Goal: Transaction & Acquisition: Book appointment/travel/reservation

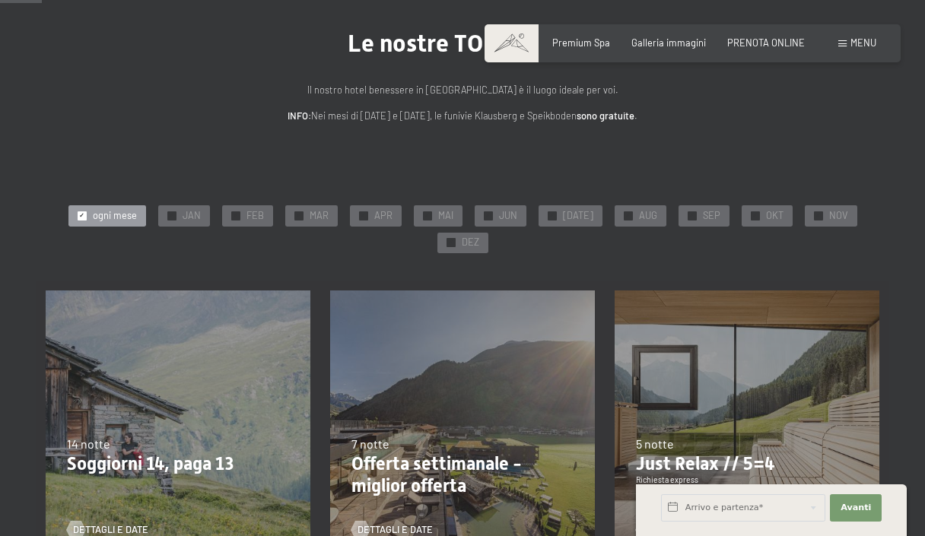
scroll to position [91, 0]
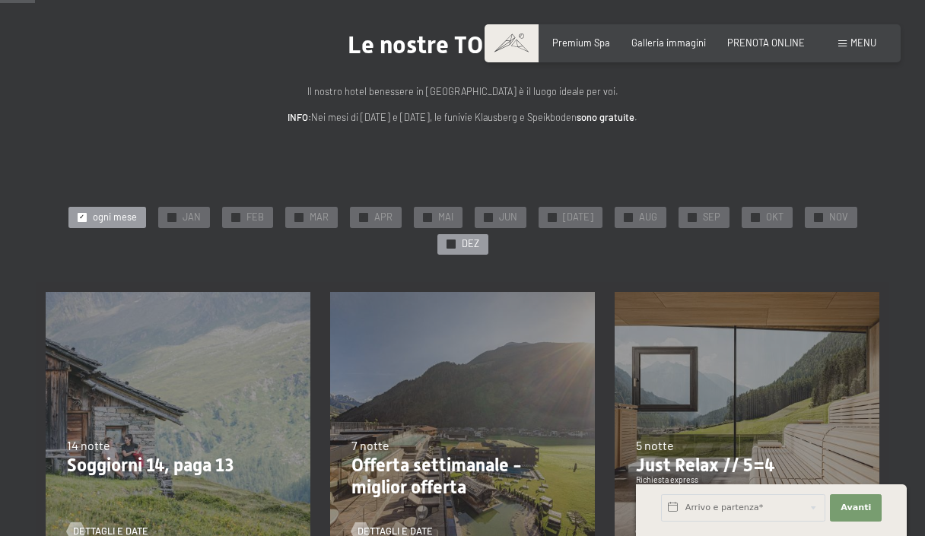
click at [465, 241] on span "DEZ" at bounding box center [470, 244] width 17 height 14
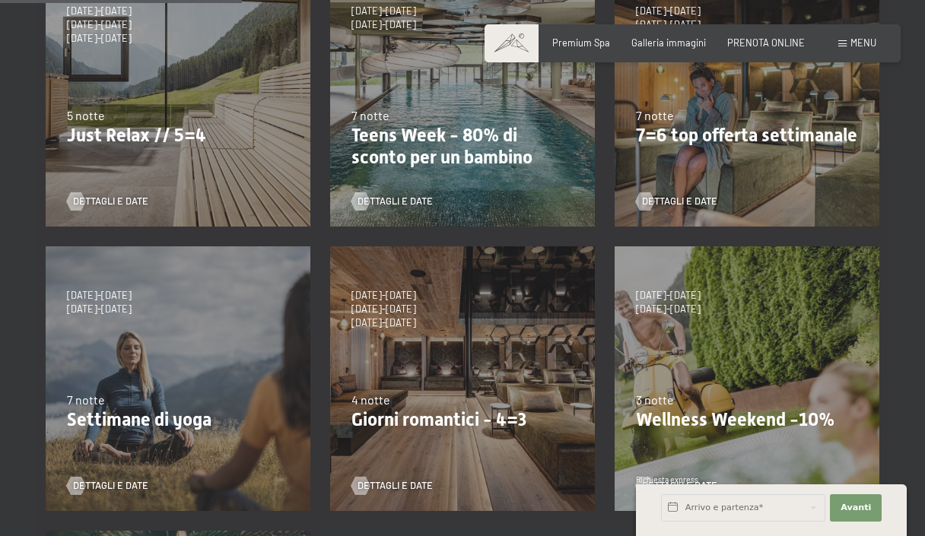
scroll to position [409, 0]
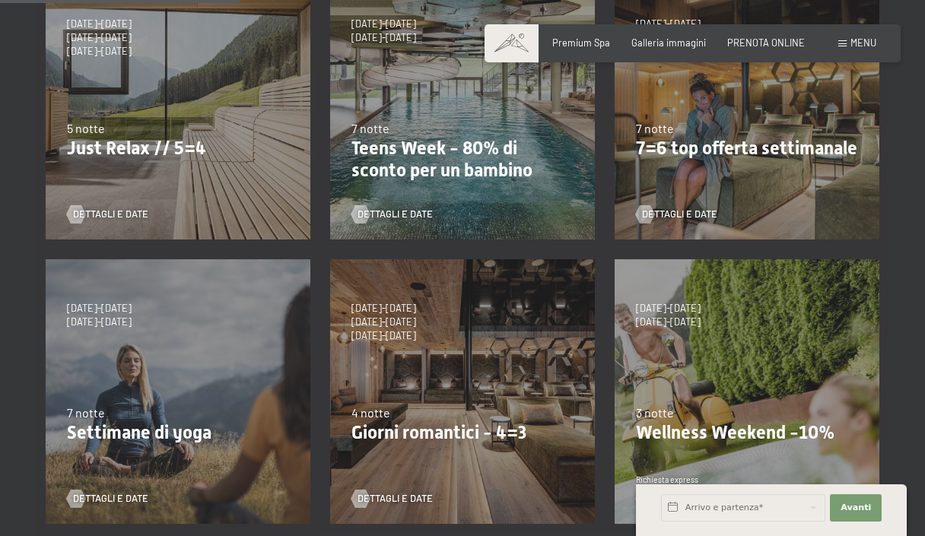
click at [155, 155] on p "Just Relax // 5=4" at bounding box center [178, 149] width 222 height 22
drag, startPoint x: 129, startPoint y: 136, endPoint x: 145, endPoint y: 72, distance: 65.9
click at [129, 136] on div "5 notte" at bounding box center [178, 128] width 222 height 17
click at [119, 39] on span "8/11/2026-4/12/2026" at bounding box center [99, 38] width 65 height 14
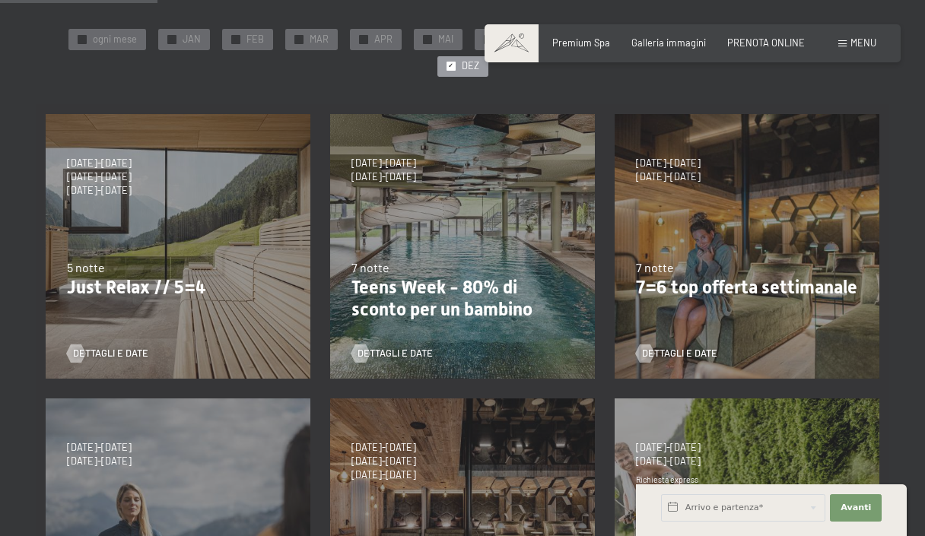
scroll to position [260, 0]
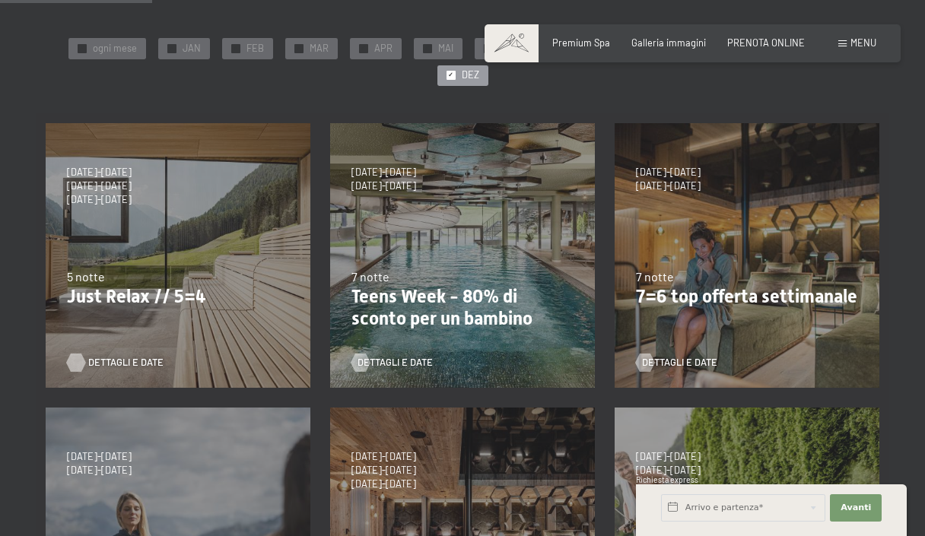
click at [127, 358] on span "Dettagli e Date" at bounding box center [125, 363] width 75 height 14
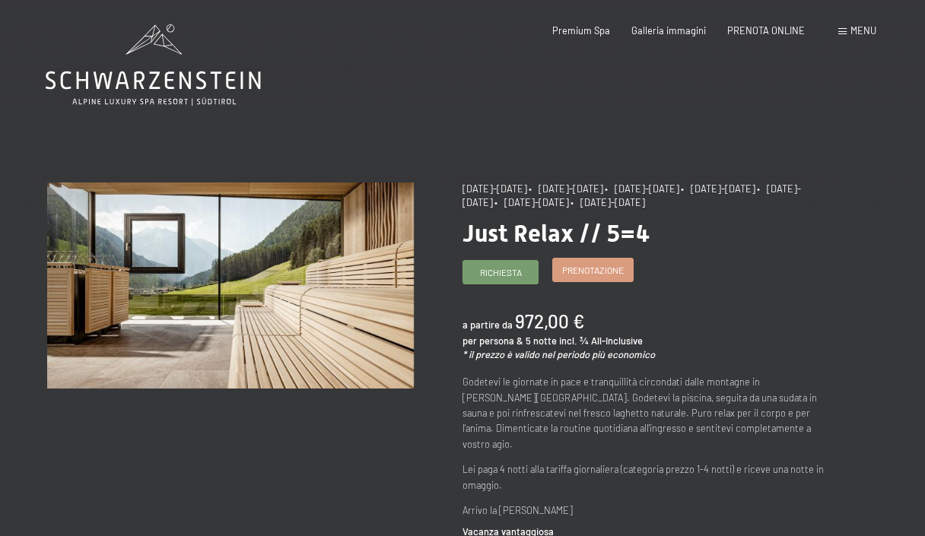
click at [600, 277] on span "Prenotazione" at bounding box center [593, 270] width 62 height 13
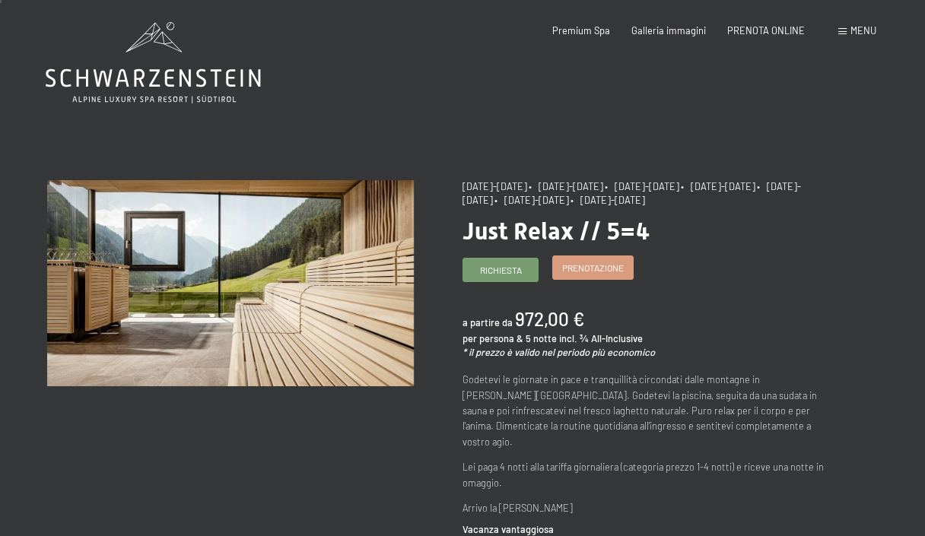
click at [599, 275] on span "Prenotazione" at bounding box center [593, 268] width 62 height 13
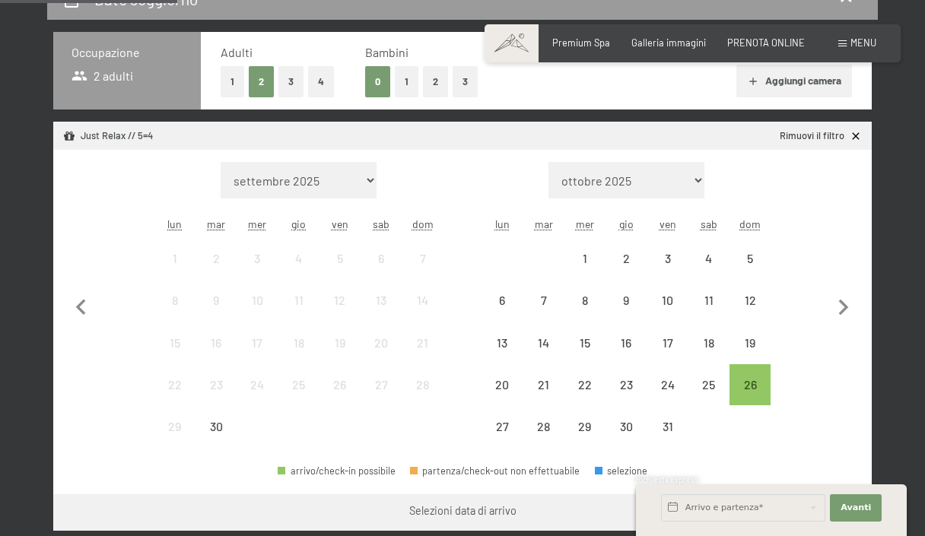
scroll to position [332, 0]
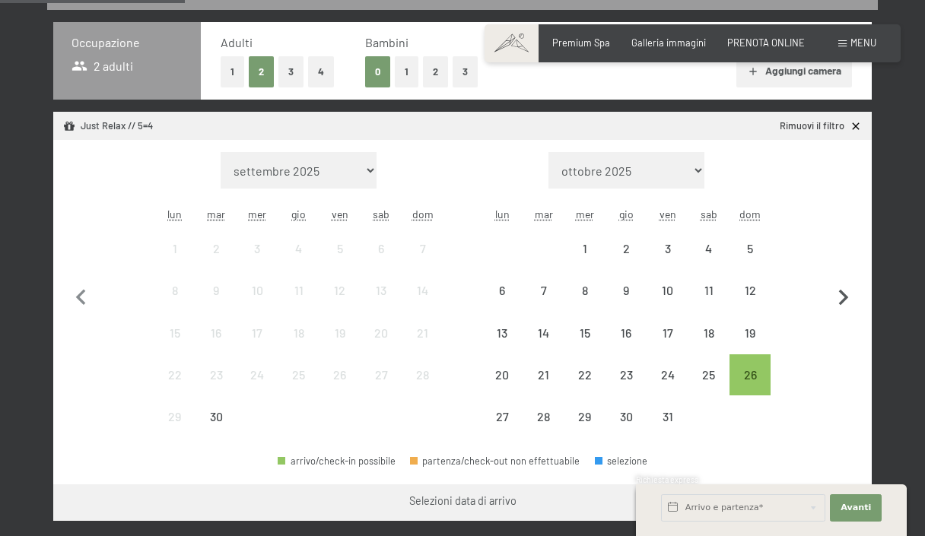
click at [843, 294] on icon "button" at bounding box center [844, 298] width 10 height 16
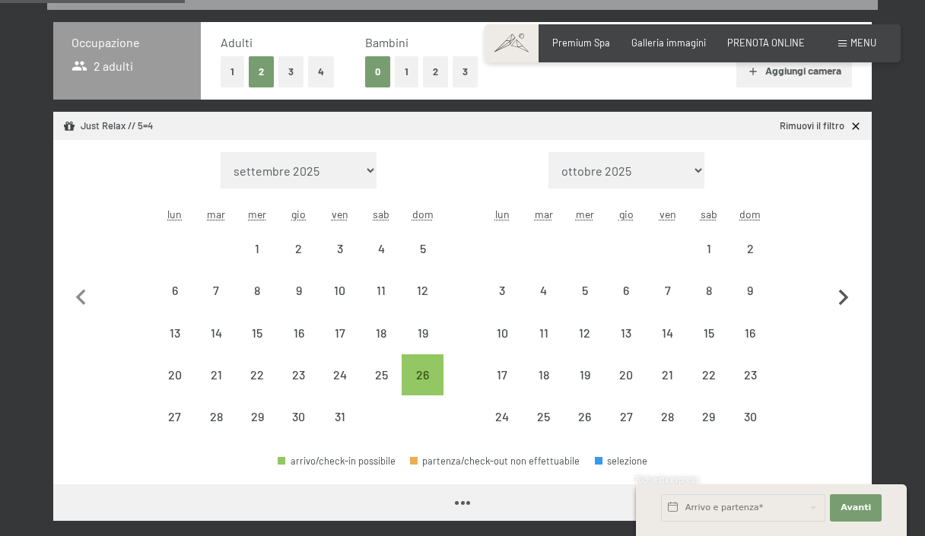
select select "[DATE]"
click at [843, 294] on icon "button" at bounding box center [844, 298] width 10 height 16
select select "[DATE]"
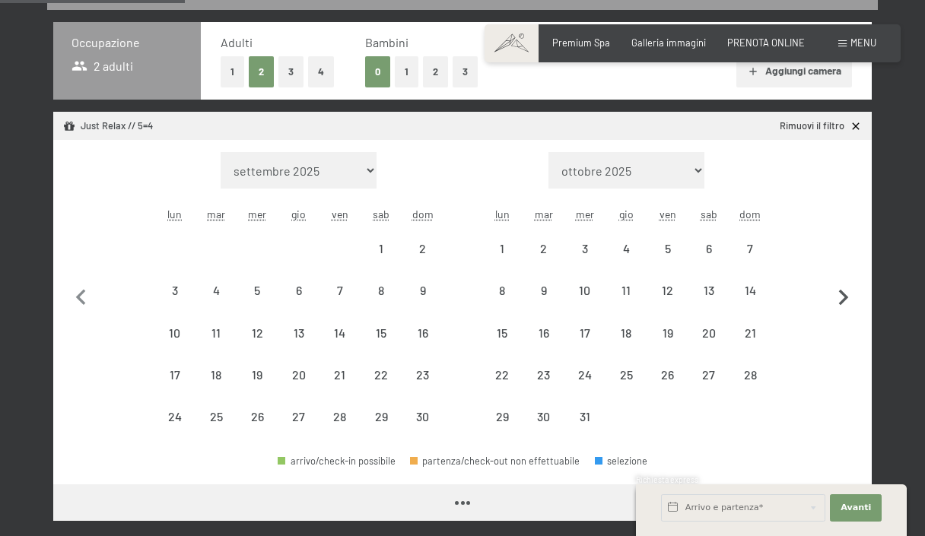
select select "[DATE]"
click at [503, 336] on div "15" at bounding box center [502, 346] width 38 height 38
select select "[DATE]"
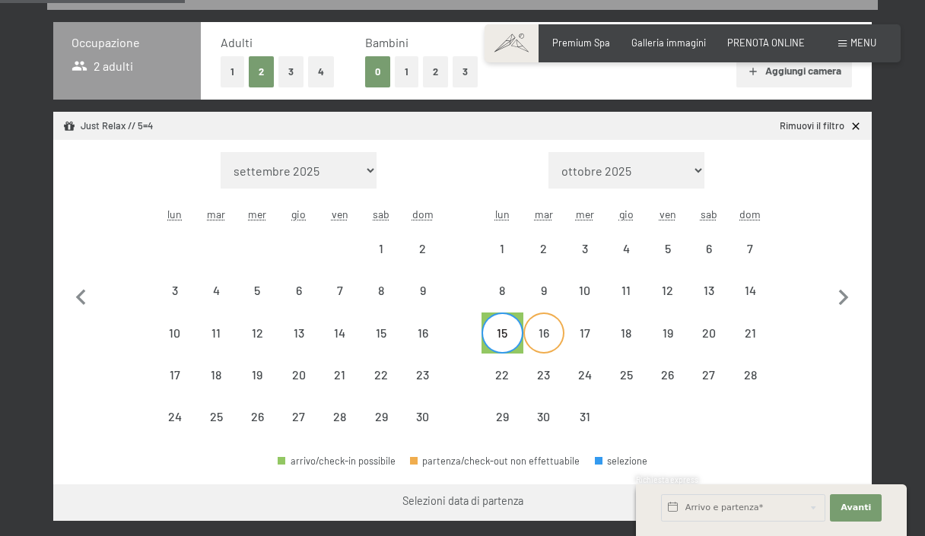
click at [540, 342] on div "16" at bounding box center [544, 346] width 38 height 38
select select "[DATE]"
select select "2025-12-01"
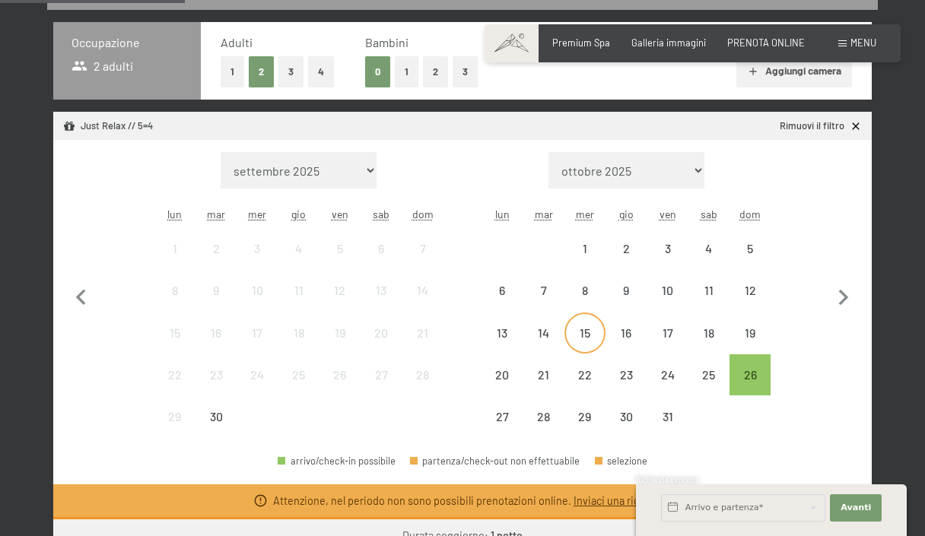
click at [587, 330] on div "15" at bounding box center [585, 346] width 38 height 38
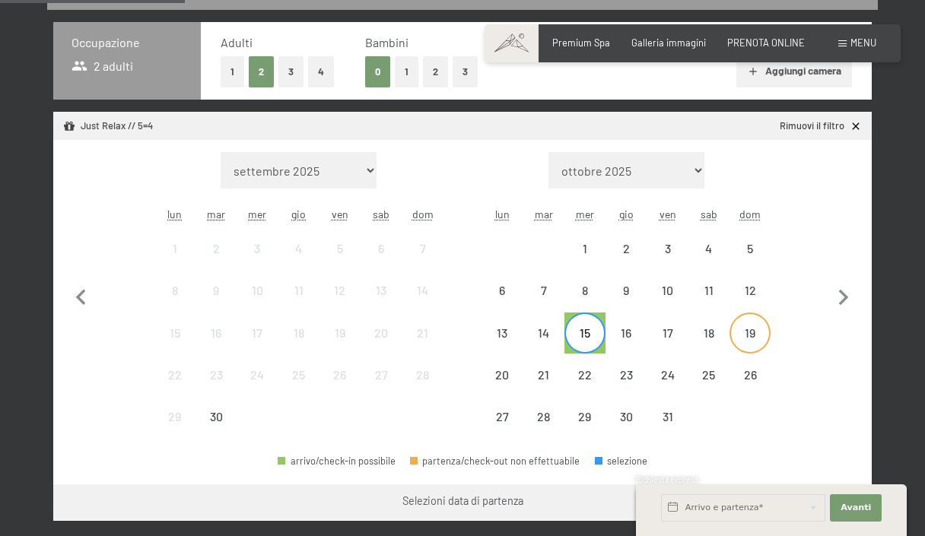
click at [741, 329] on div "19" at bounding box center [750, 346] width 38 height 38
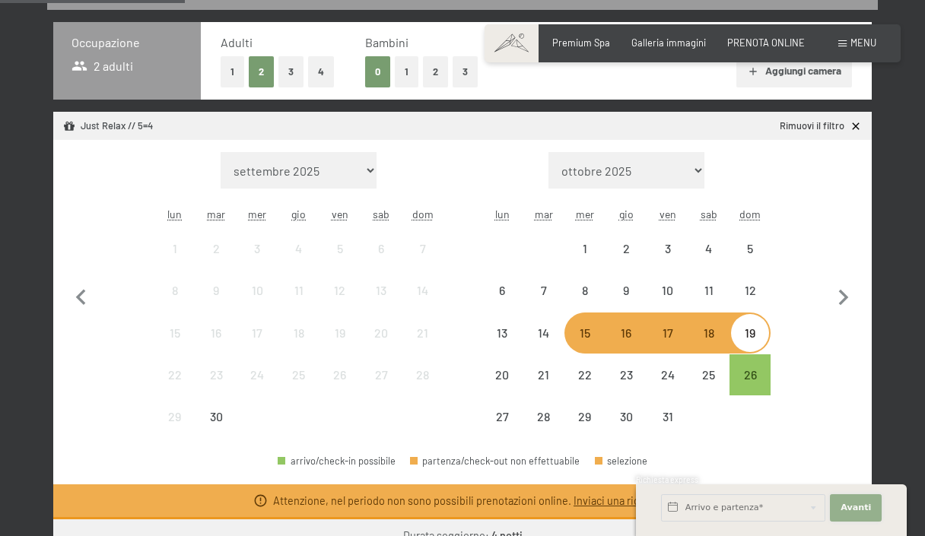
click at [861, 507] on span "Avanti" at bounding box center [856, 508] width 30 height 12
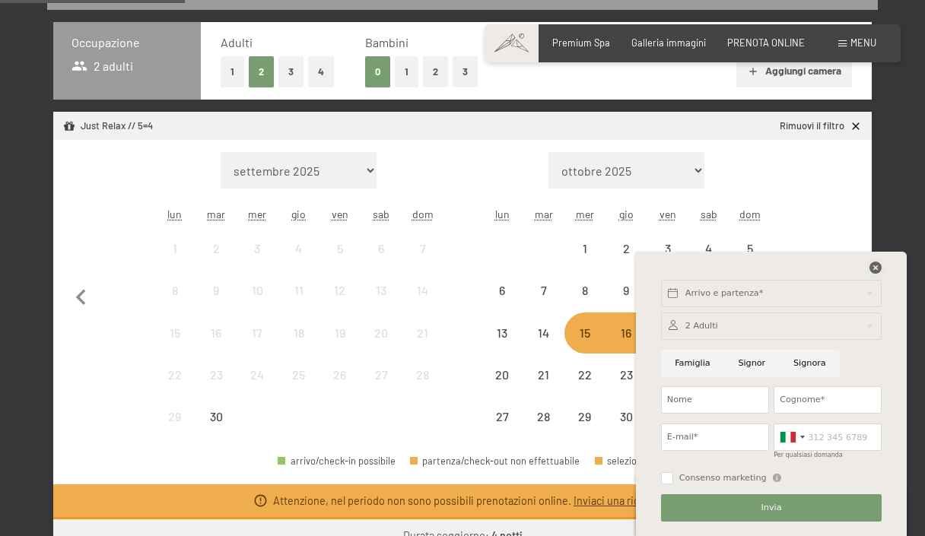
click at [871, 263] on icon at bounding box center [876, 268] width 12 height 12
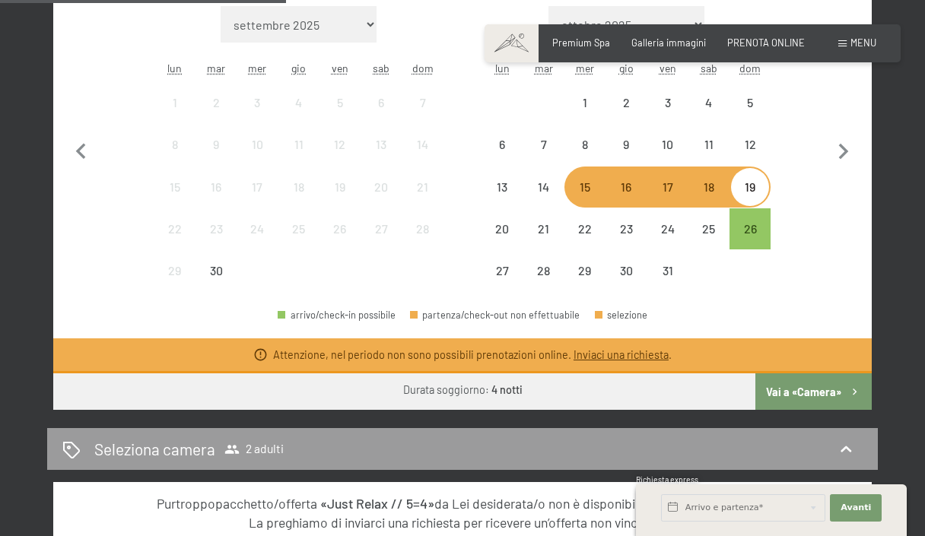
scroll to position [472, 0]
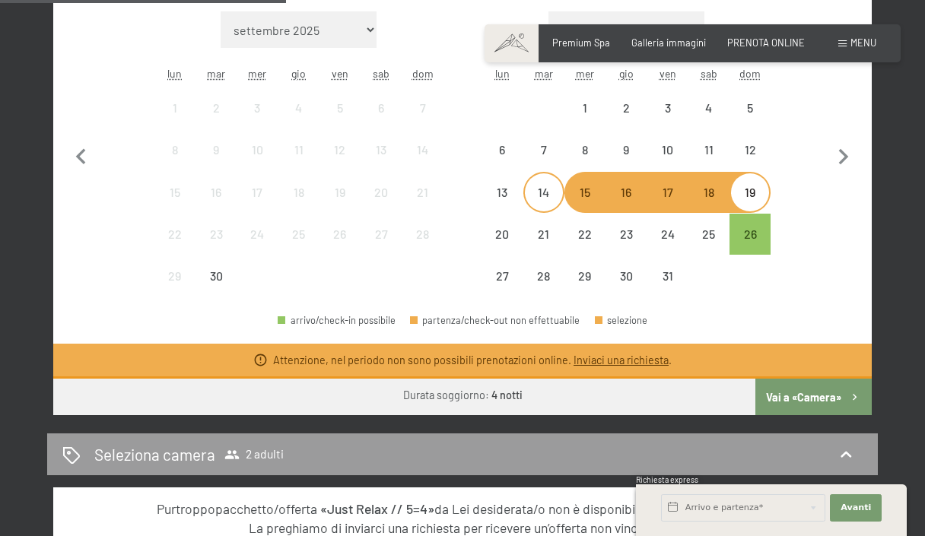
click at [546, 194] on div "14" at bounding box center [544, 205] width 38 height 38
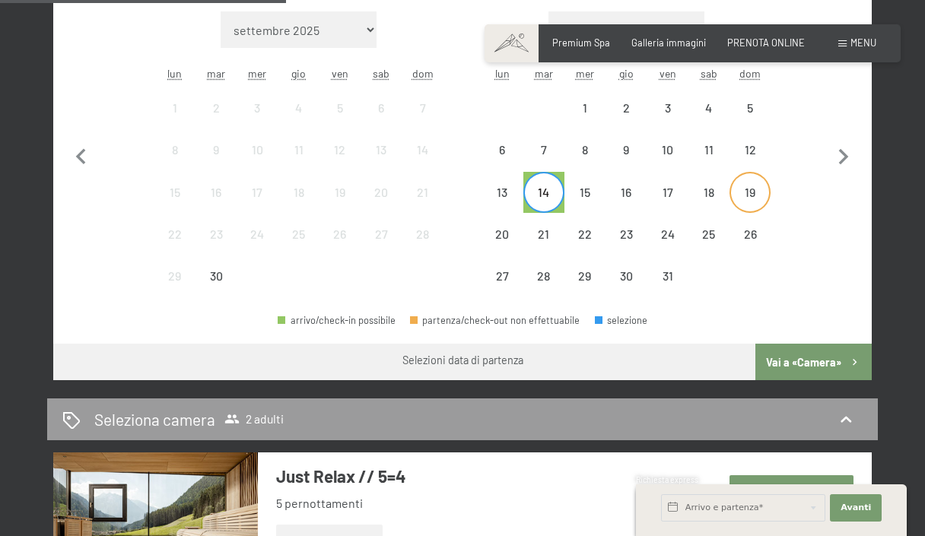
click at [754, 198] on div "19" at bounding box center [750, 205] width 38 height 38
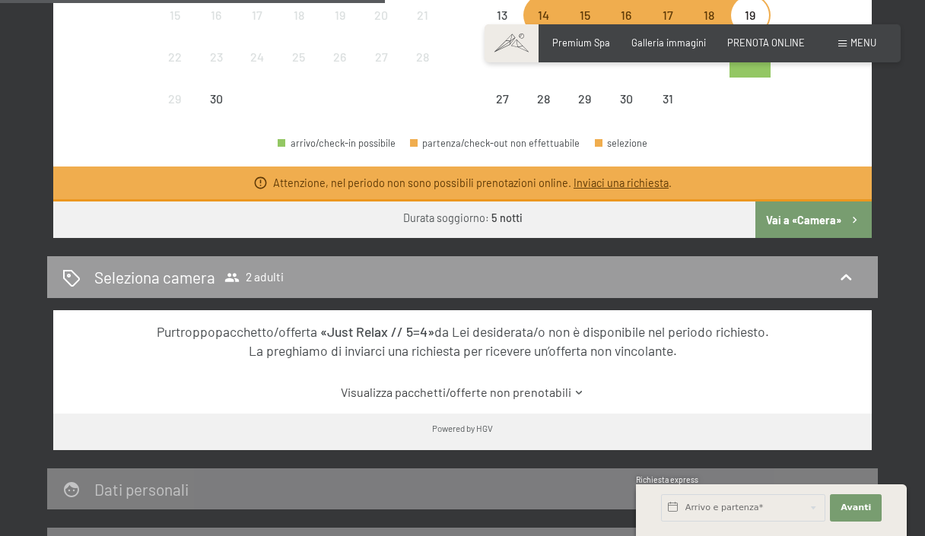
scroll to position [630, 0]
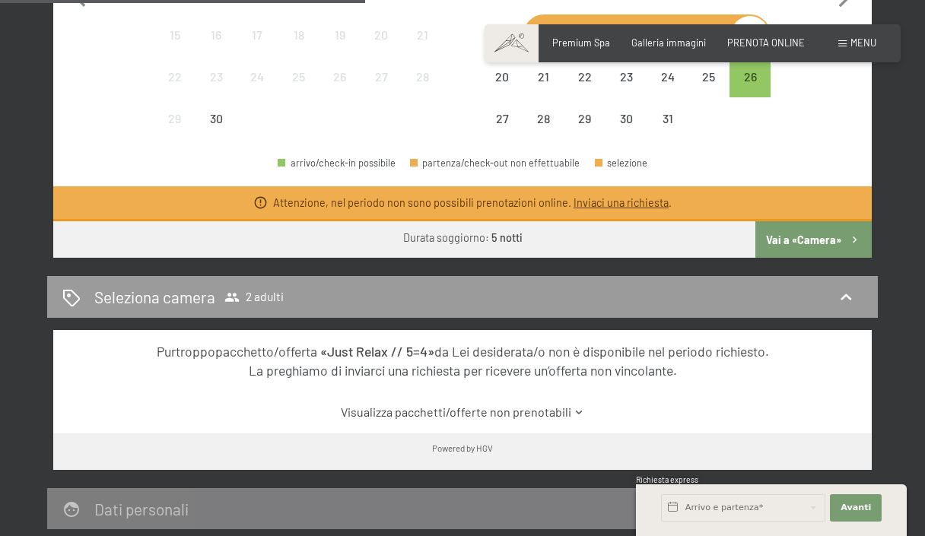
click at [801, 234] on button "Vai a «Camera»" at bounding box center [814, 239] width 116 height 37
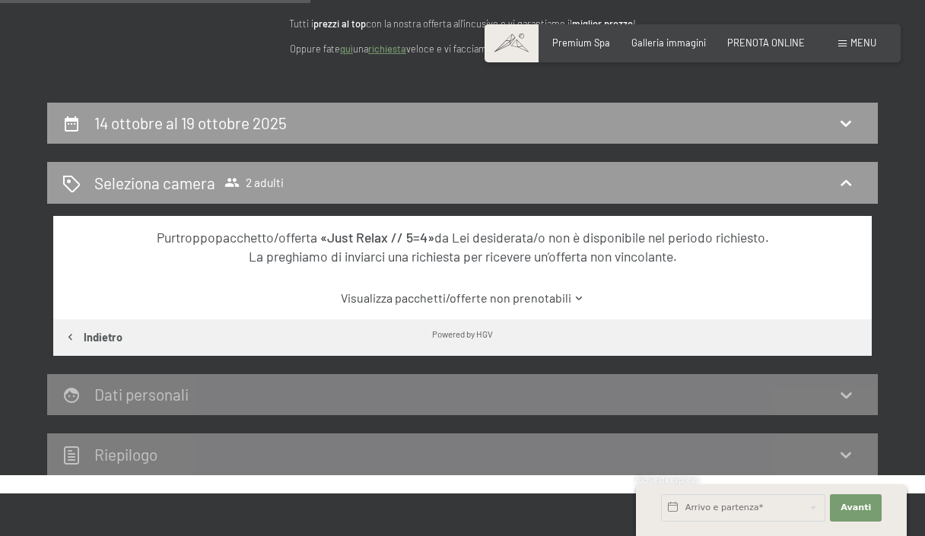
scroll to position [0, 0]
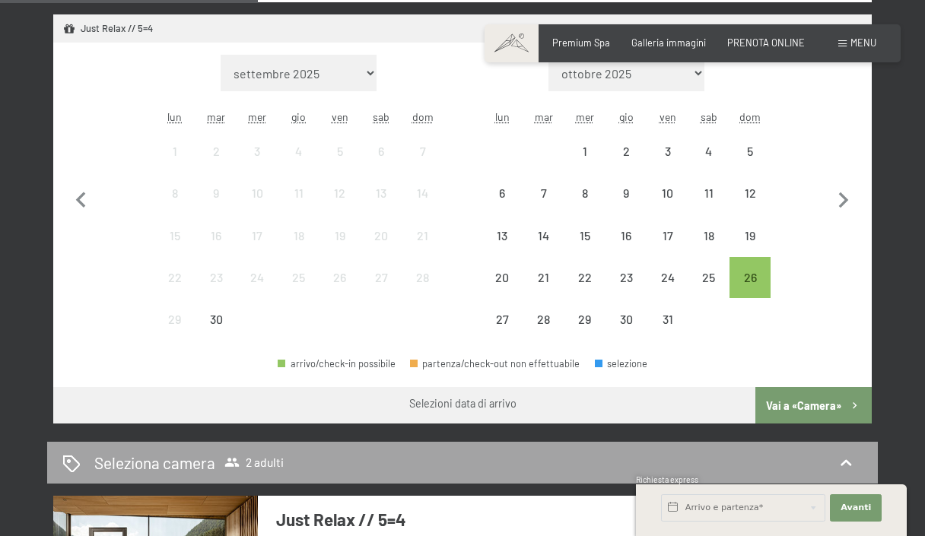
scroll to position [418, 0]
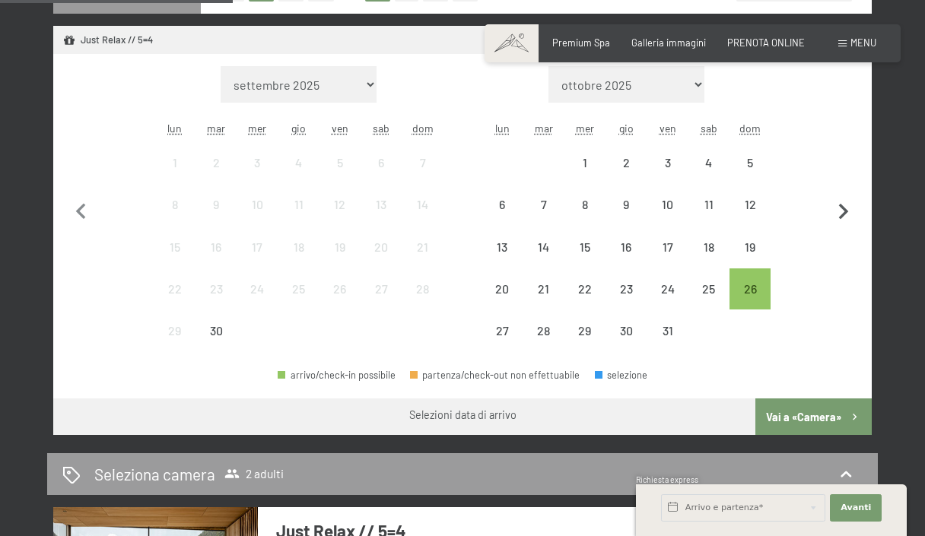
click at [848, 209] on icon "button" at bounding box center [844, 212] width 32 height 32
select select "[DATE]"
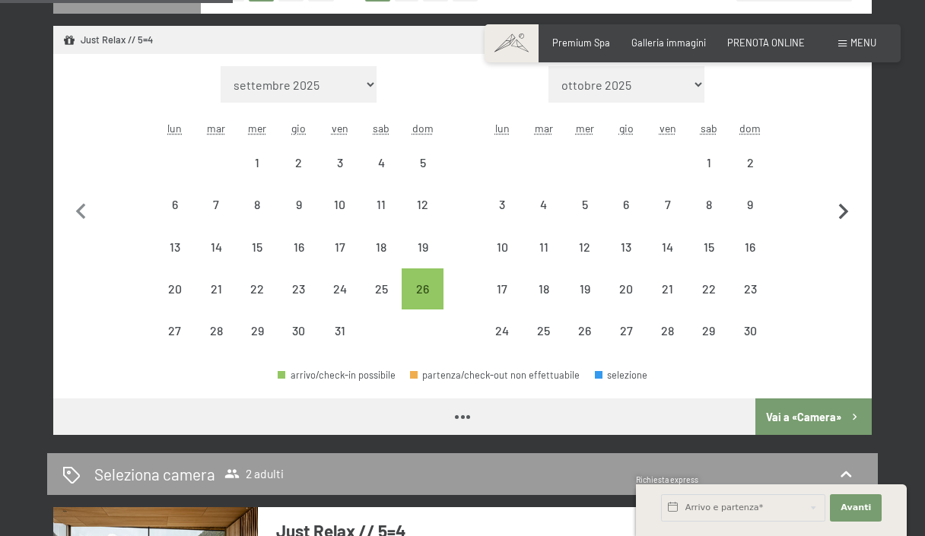
select select "[DATE]"
click at [846, 209] on icon "button" at bounding box center [844, 212] width 10 height 16
select select "[DATE]"
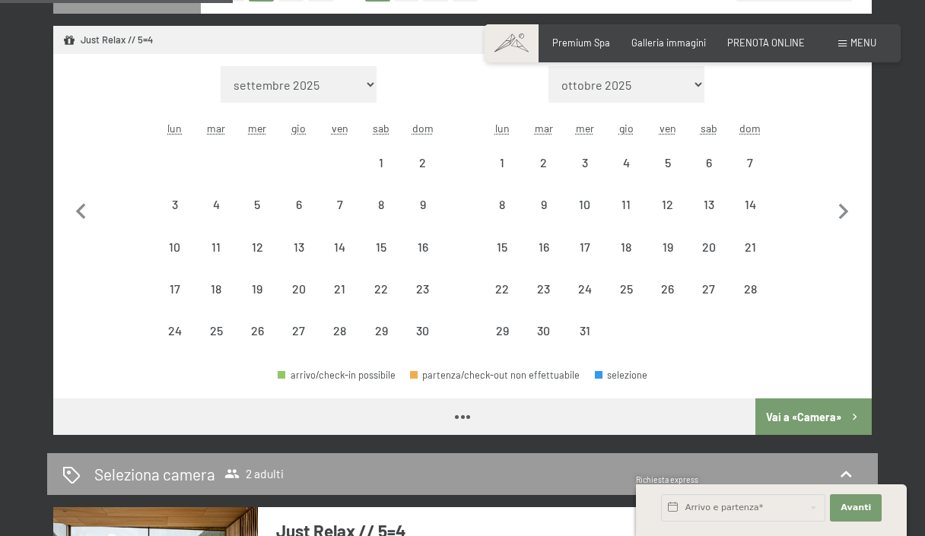
select select "[DATE]"
click at [548, 203] on div "9" at bounding box center [544, 218] width 38 height 38
select select "[DATE]"
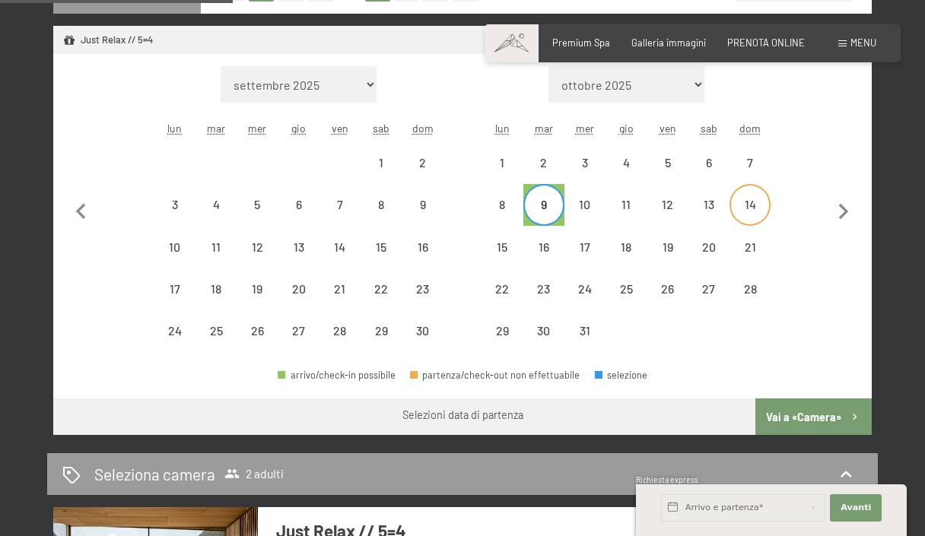
click at [752, 200] on div "14" at bounding box center [750, 218] width 38 height 38
select select "2025-11-01"
select select "2025-12-01"
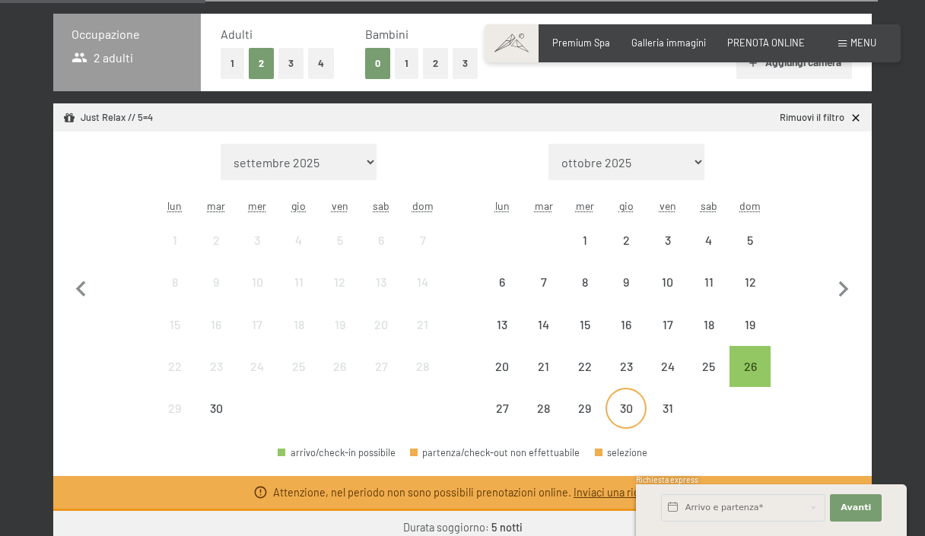
scroll to position [331, 0]
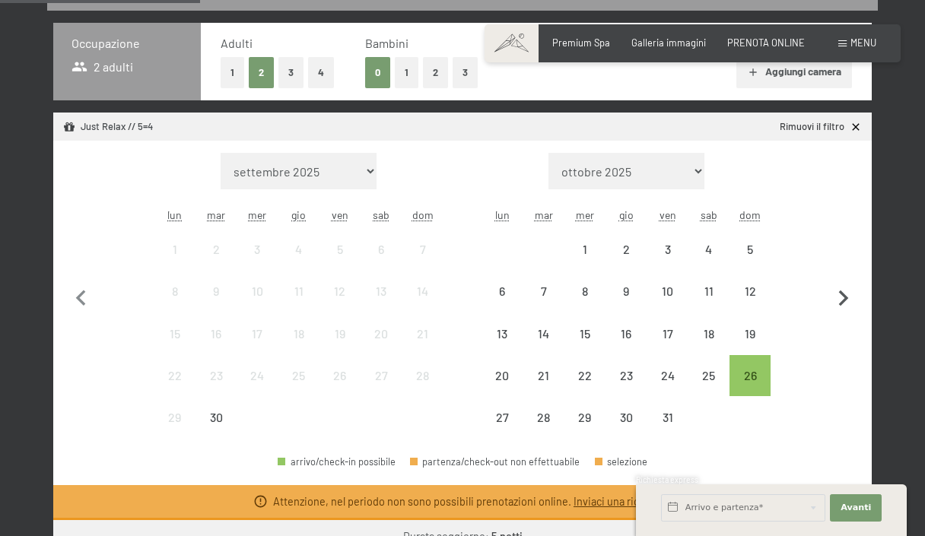
click at [845, 294] on icon "button" at bounding box center [844, 299] width 10 height 16
select select "2025-10-01"
select select "2025-11-01"
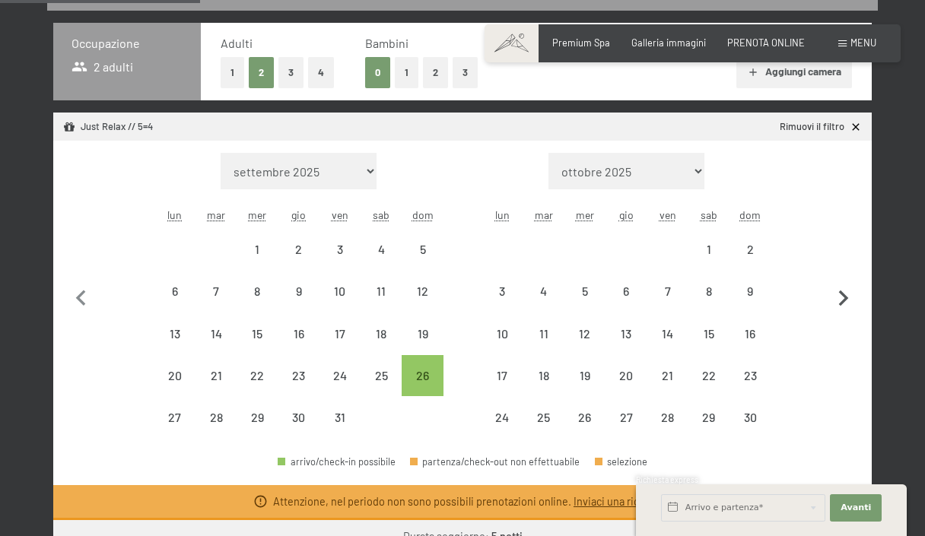
click at [842, 293] on icon "button" at bounding box center [844, 299] width 10 height 16
select select "2025-11-01"
select select "2025-12-01"
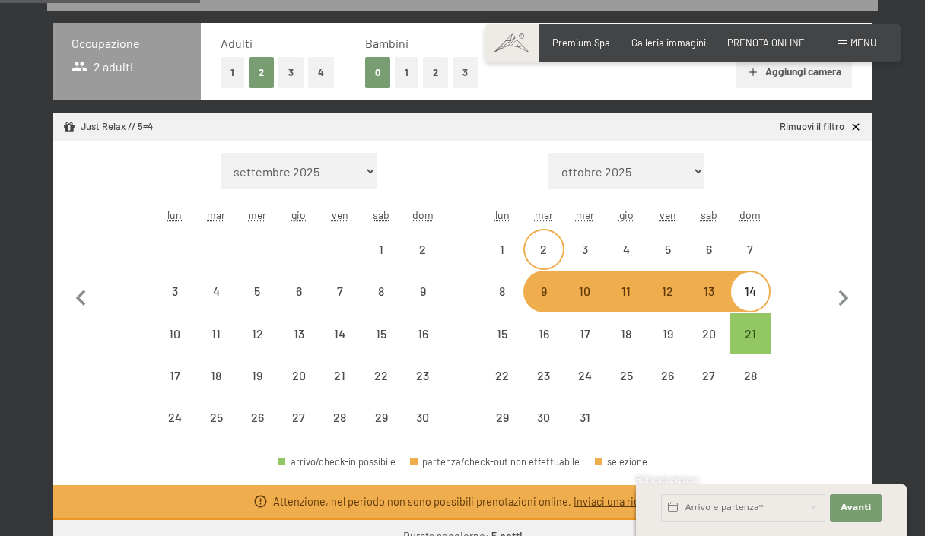
click at [551, 252] on div "2" at bounding box center [544, 262] width 38 height 38
select select "2025-11-01"
select select "2025-12-01"
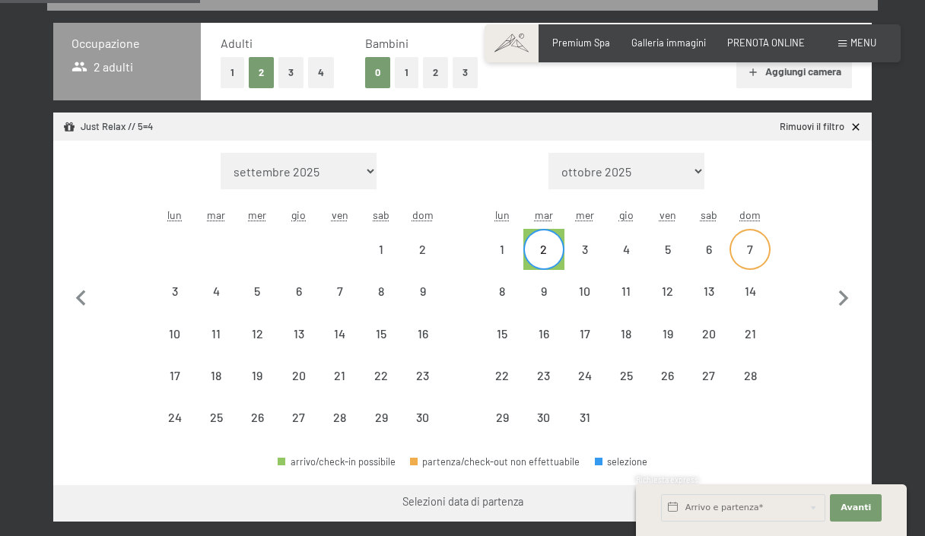
click at [751, 240] on div "7" at bounding box center [750, 250] width 38 height 38
select select "2025-11-01"
select select "2025-12-01"
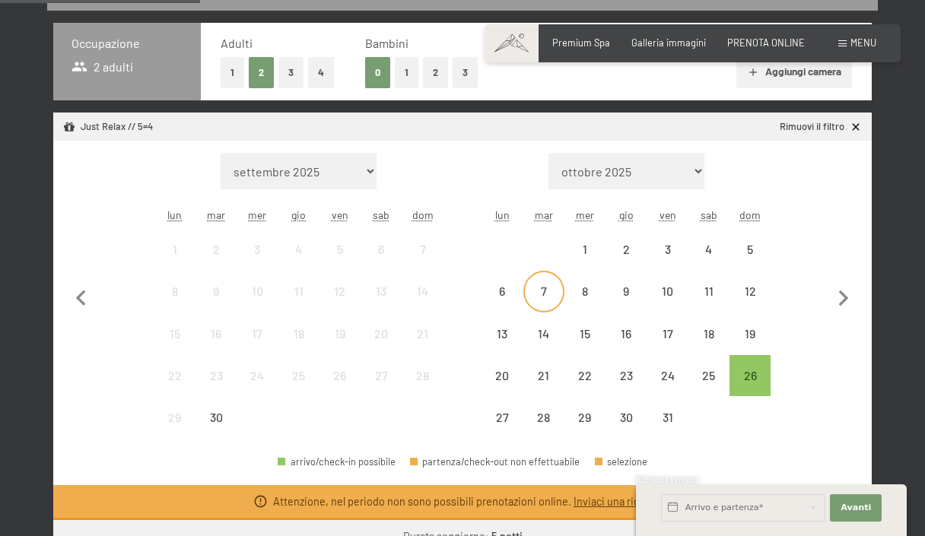
click at [550, 294] on div "7" at bounding box center [544, 304] width 38 height 38
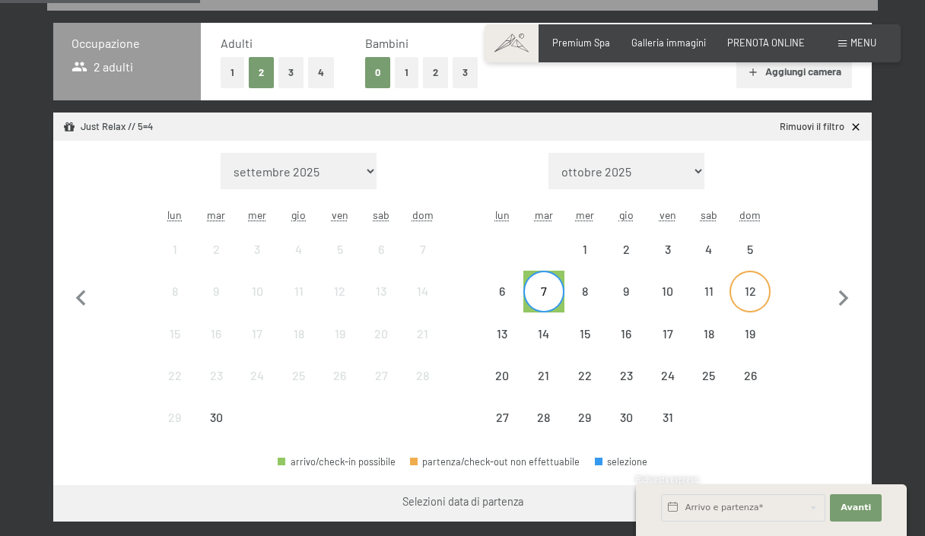
click at [747, 285] on div "12" at bounding box center [750, 304] width 38 height 38
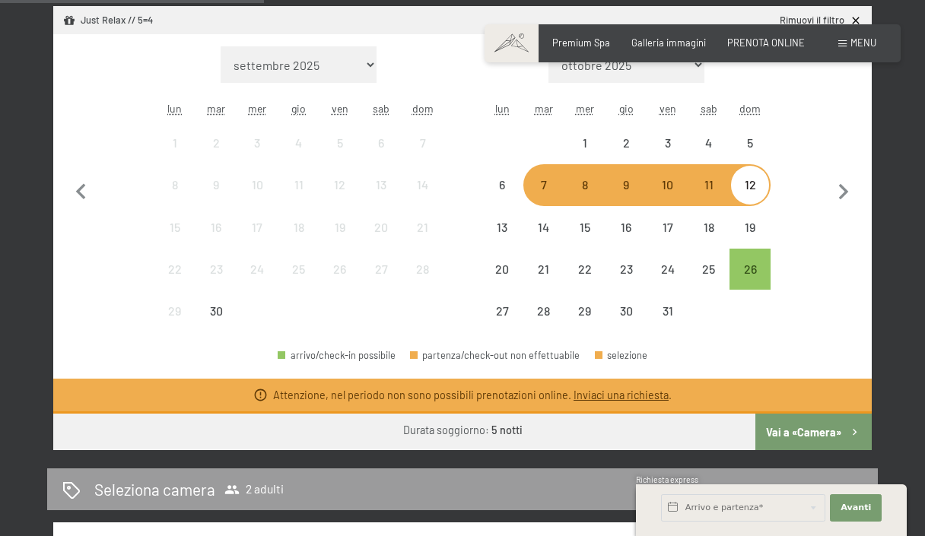
scroll to position [436, 0]
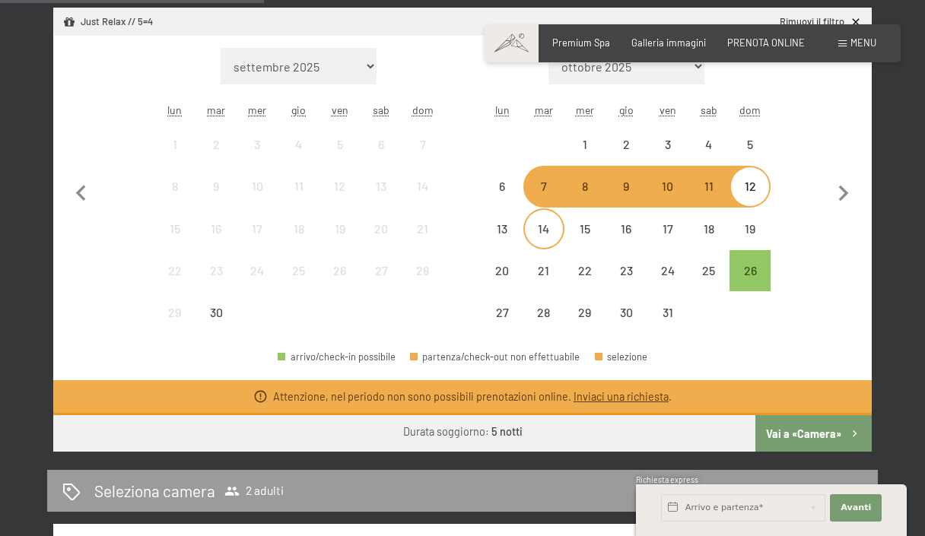
click at [542, 228] on div "14" at bounding box center [544, 242] width 38 height 38
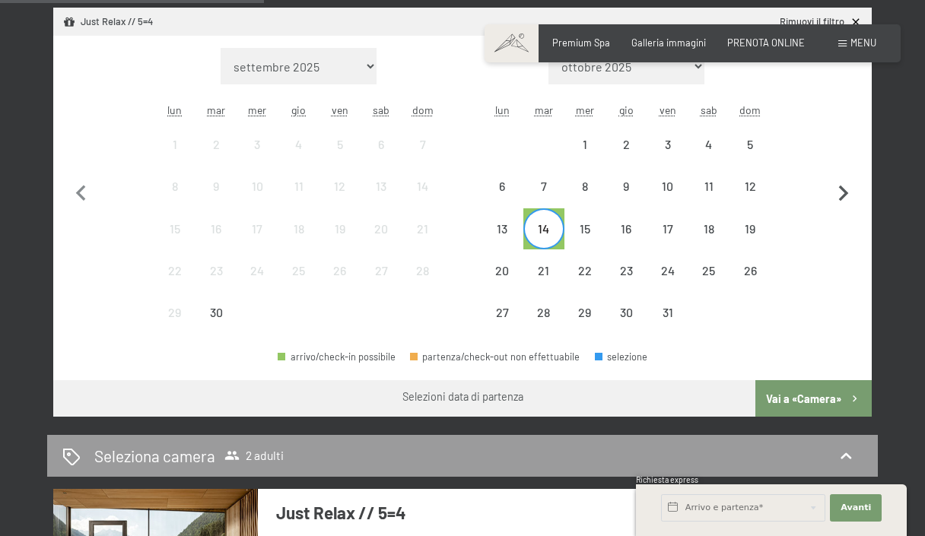
click at [848, 189] on icon "button" at bounding box center [844, 194] width 32 height 32
select select "2025-10-01"
select select "2025-11-01"
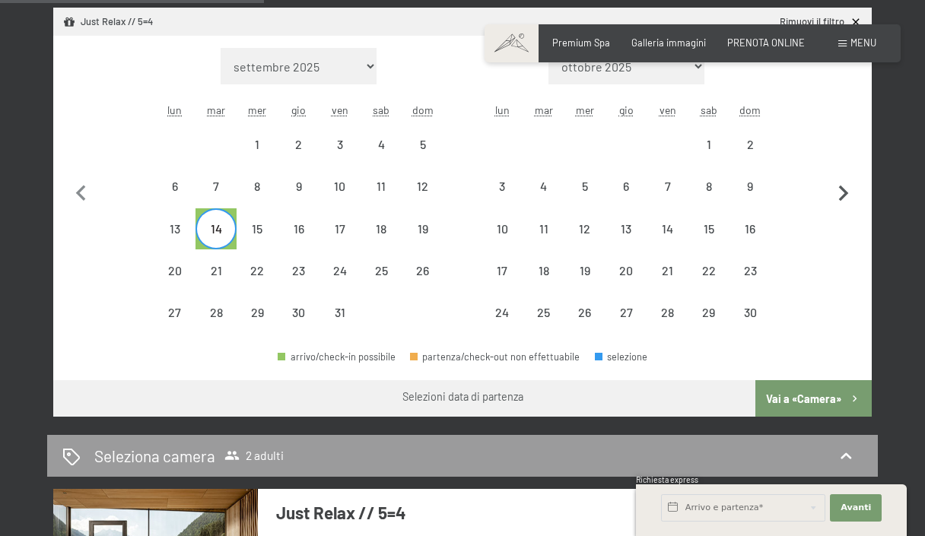
click at [848, 189] on icon "button" at bounding box center [844, 194] width 32 height 32
select select "2025-11-01"
select select "2025-12-01"
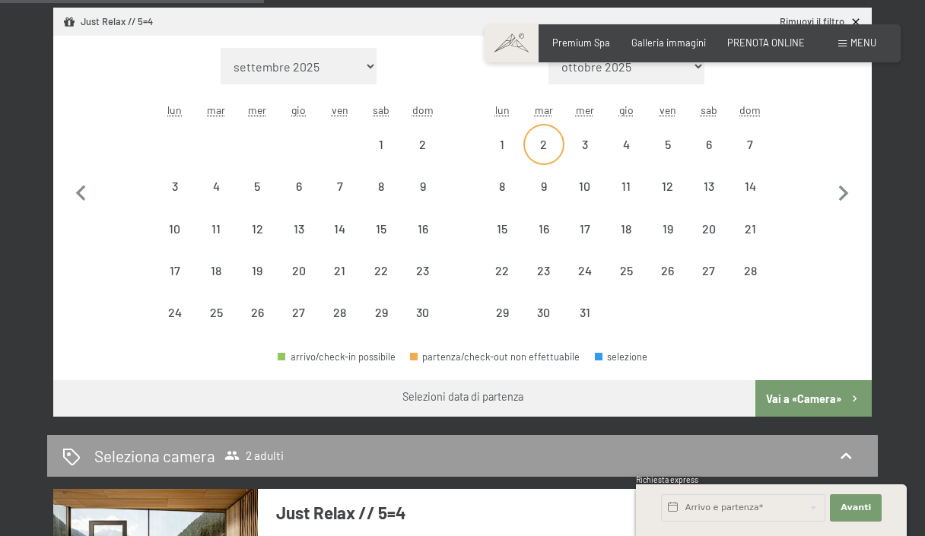
click at [545, 148] on div "2" at bounding box center [544, 157] width 38 height 38
select select "2025-11-01"
select select "2025-12-01"
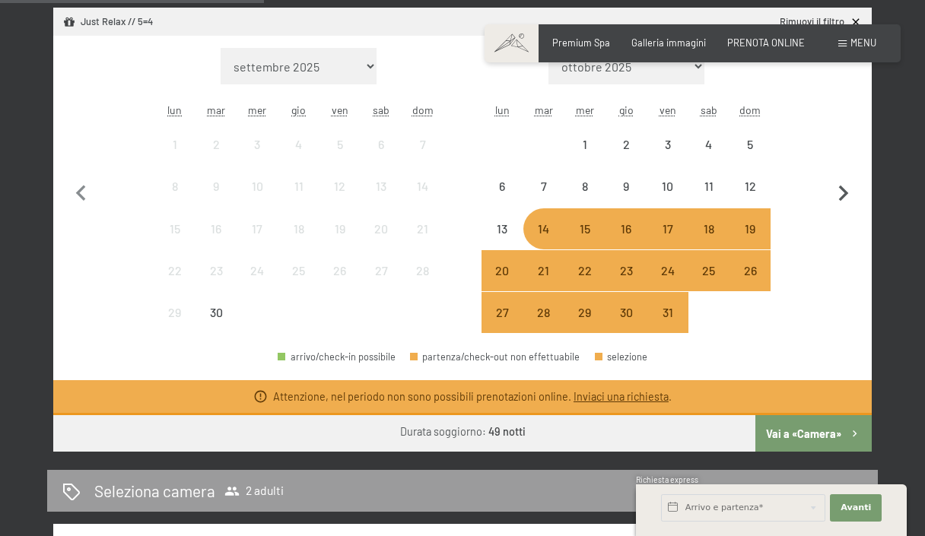
click at [842, 192] on icon "button" at bounding box center [844, 194] width 32 height 32
select select "2025-10-01"
select select "2025-11-01"
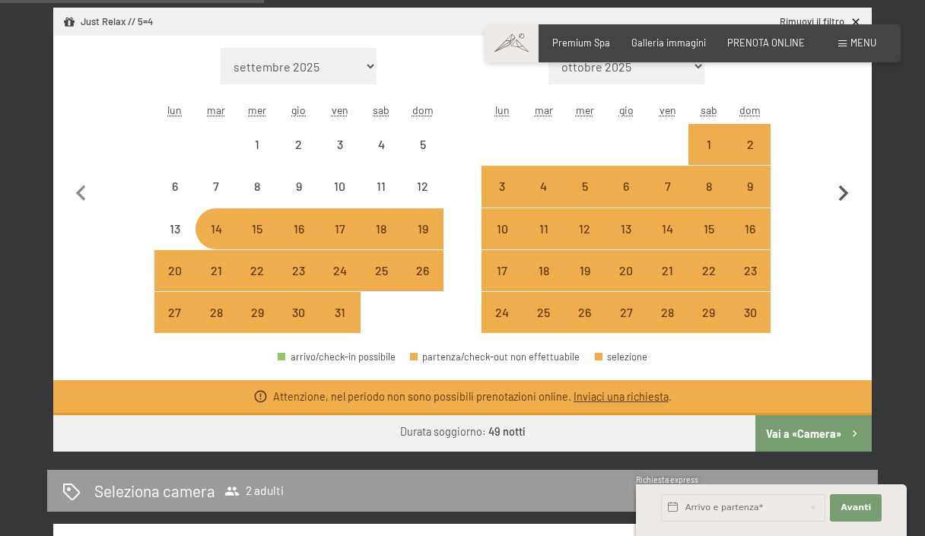
click at [842, 192] on icon "button" at bounding box center [844, 194] width 32 height 32
select select "2025-11-01"
select select "2025-12-01"
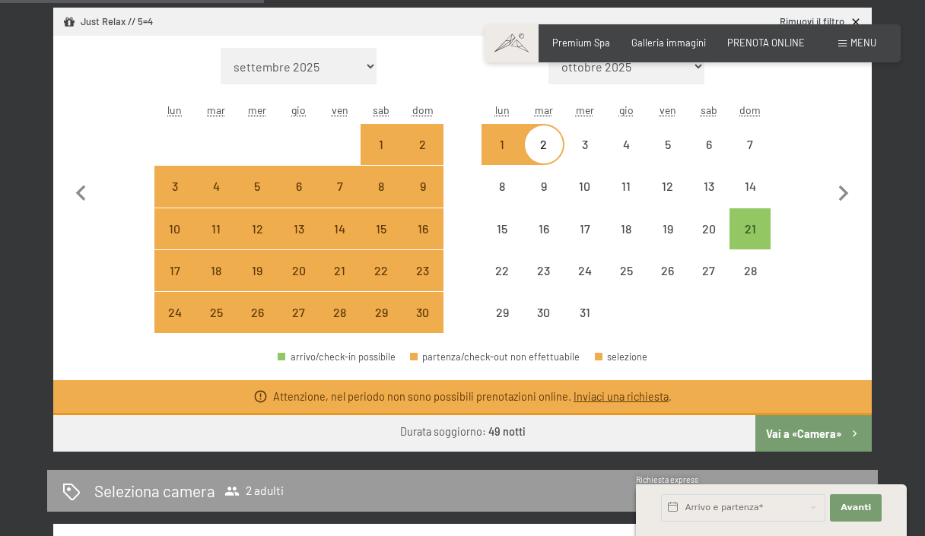
click at [806, 131] on div "Mese/anno settembre 2025 ottobre 2025 novembre 2025 dicembre 2025 gennaio 2026 …" at bounding box center [462, 191] width 769 height 286
click at [553, 151] on div "2" at bounding box center [544, 157] width 38 height 38
select select "2025-11-01"
select select "2025-12-01"
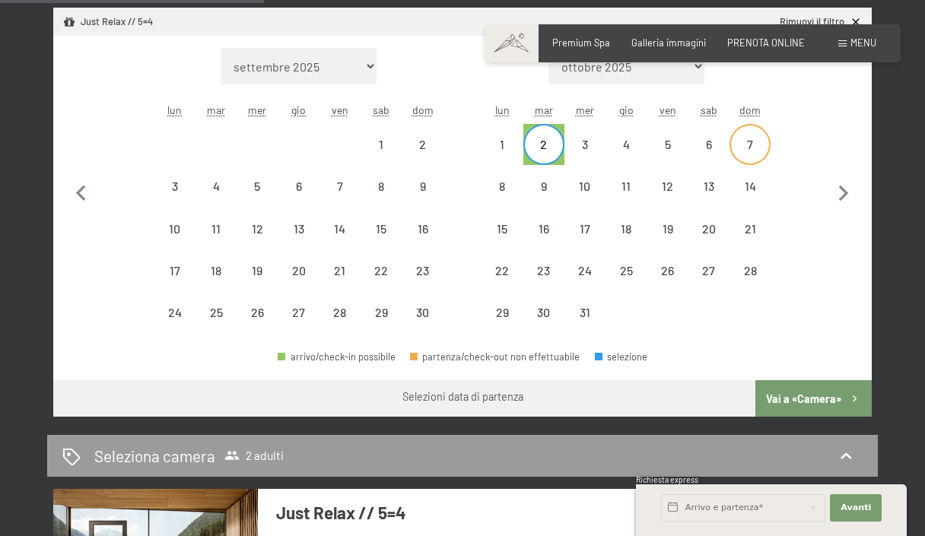
click at [743, 144] on div "7" at bounding box center [750, 157] width 38 height 38
select select "2025-11-01"
select select "2025-12-01"
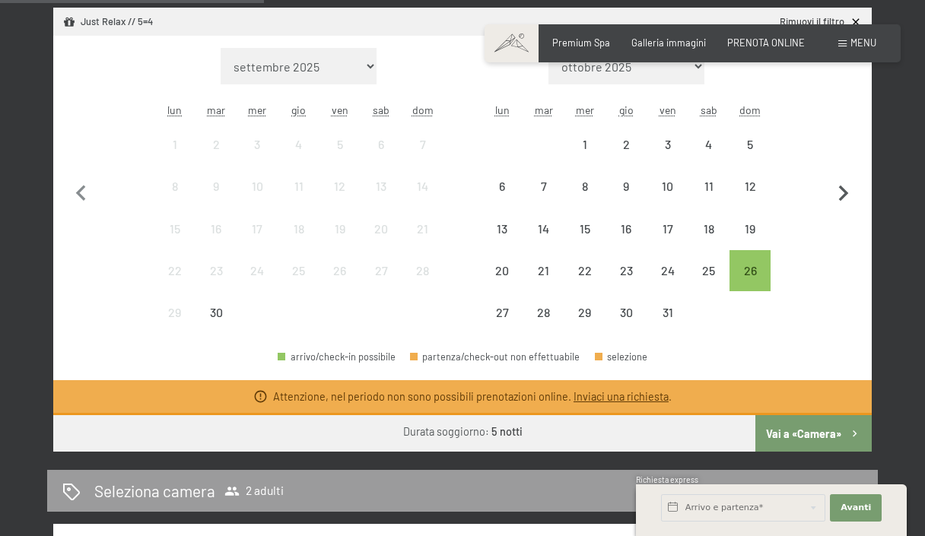
click at [844, 192] on icon "button" at bounding box center [844, 194] width 32 height 32
select select "2025-10-01"
select select "2025-11-01"
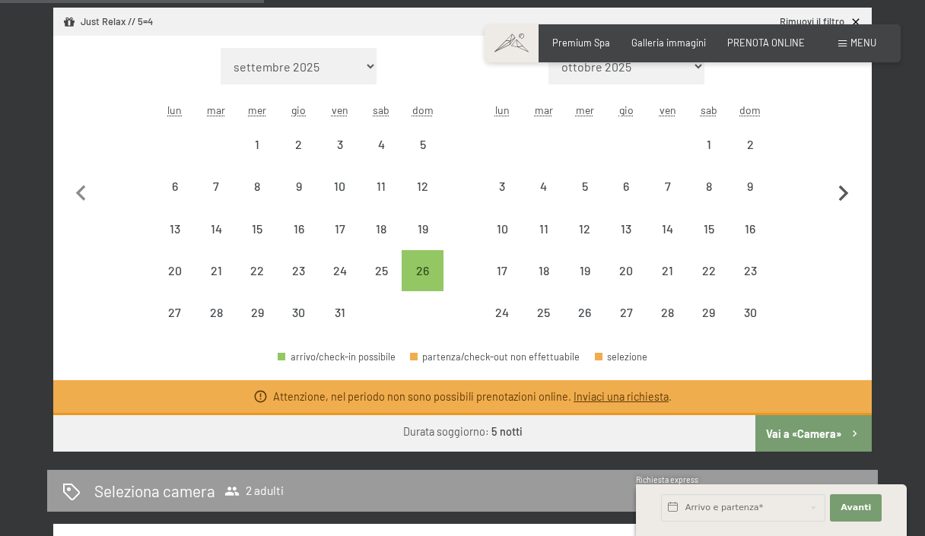
click at [844, 192] on icon "button" at bounding box center [844, 194] width 32 height 32
select select "2025-11-01"
select select "2025-12-01"
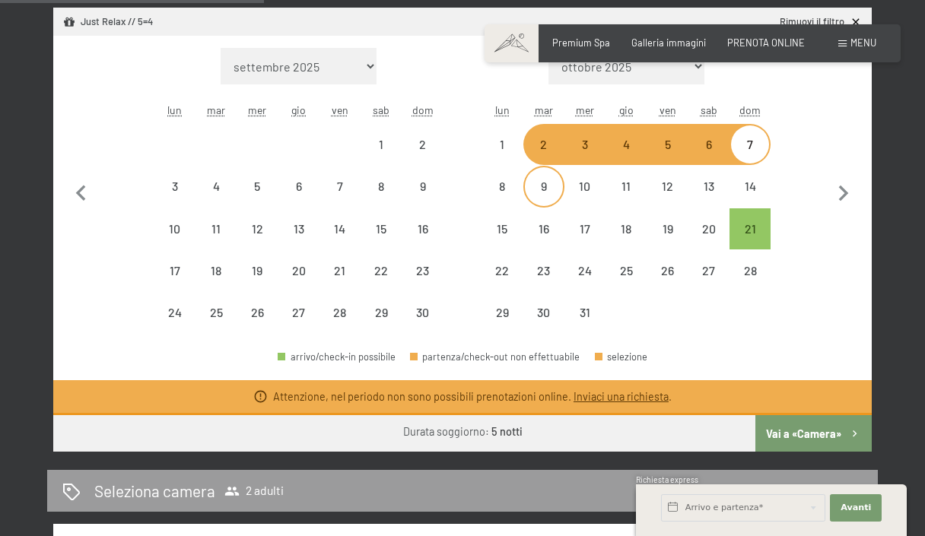
click at [550, 189] on div "9" at bounding box center [544, 199] width 38 height 38
select select "2025-11-01"
select select "2025-12-01"
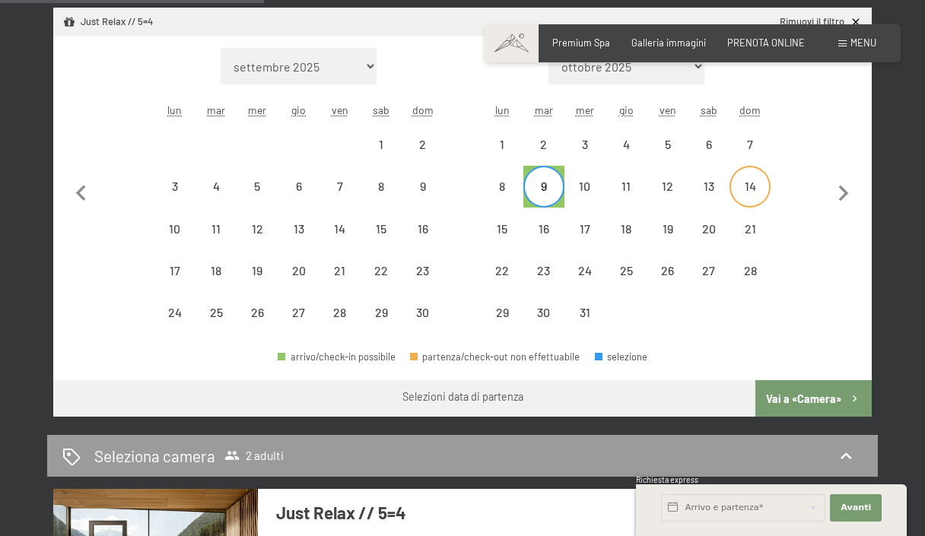
click at [747, 186] on div "14" at bounding box center [750, 199] width 38 height 38
select select "2025-11-01"
select select "2025-12-01"
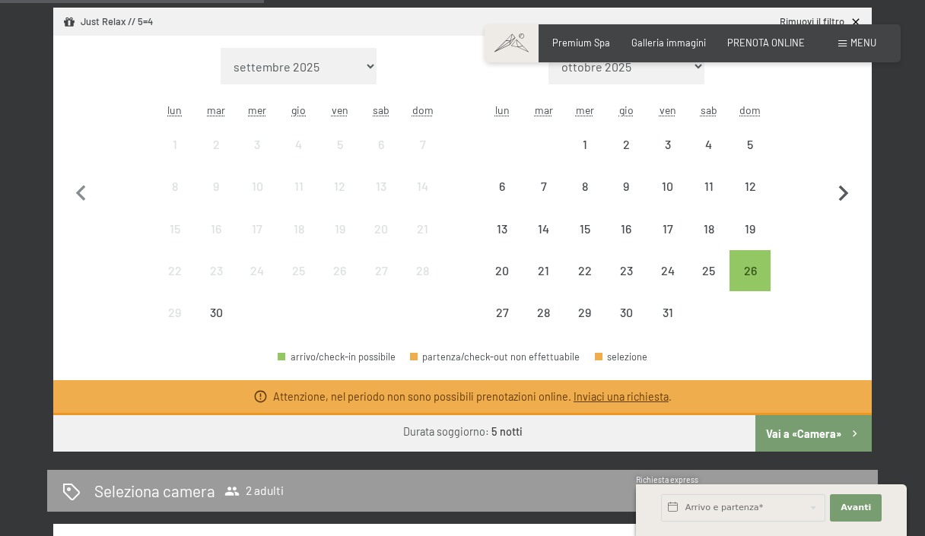
click at [842, 194] on icon "button" at bounding box center [844, 194] width 32 height 32
select select "2025-10-01"
select select "2025-11-01"
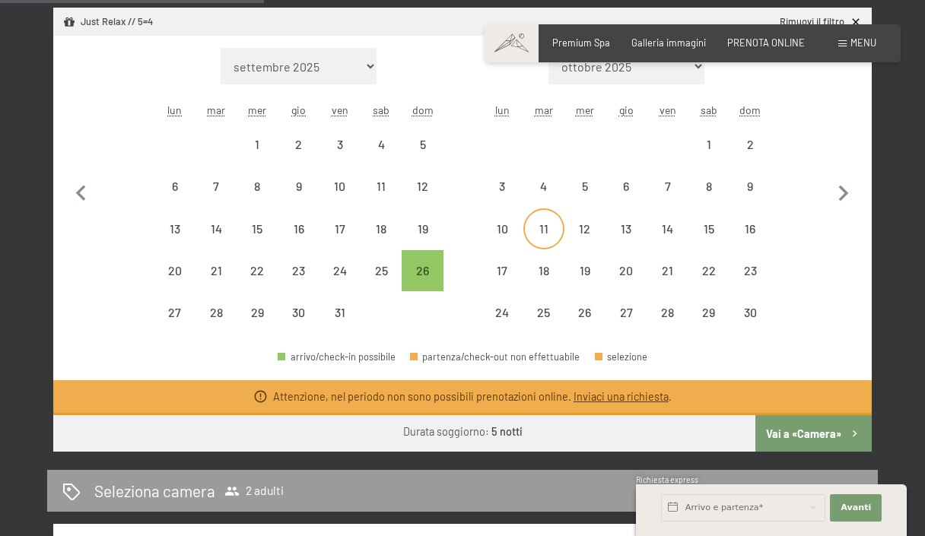
click at [544, 230] on div "11" at bounding box center [544, 242] width 38 height 38
select select "2025-10-01"
select select "2025-11-01"
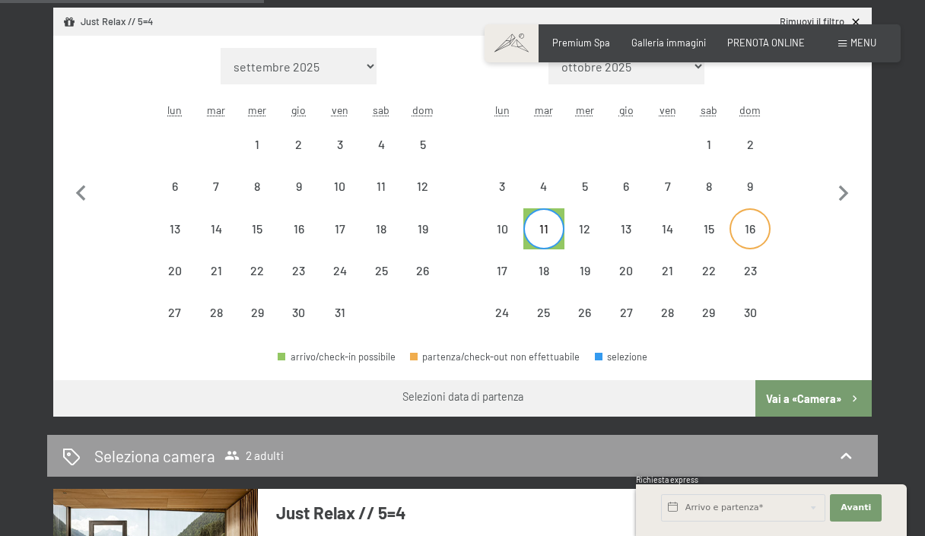
click at [753, 227] on div "16" at bounding box center [750, 242] width 38 height 38
select select "2025-10-01"
select select "2025-11-01"
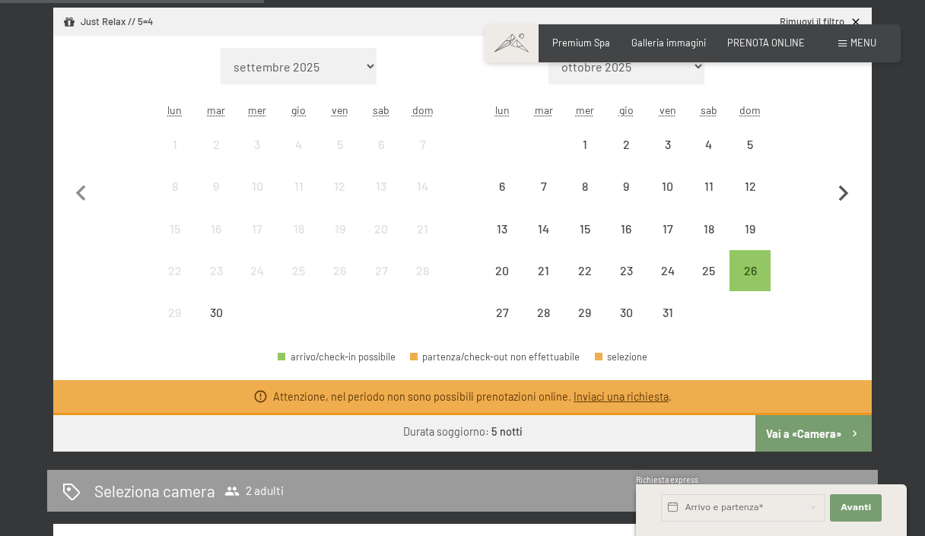
click at [841, 191] on icon "button" at bounding box center [844, 194] width 32 height 32
select select "2025-10-01"
select select "2025-11-01"
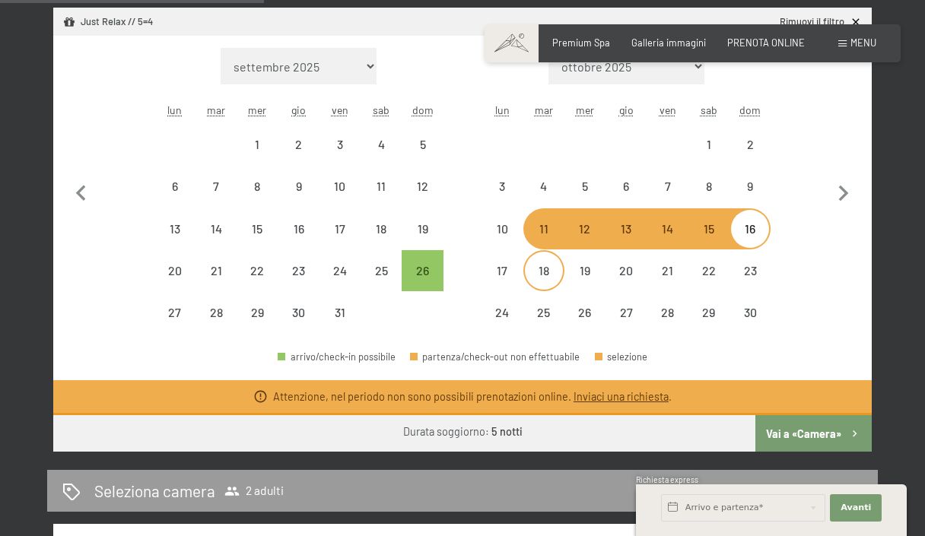
click at [547, 271] on div "18" at bounding box center [544, 284] width 38 height 38
select select "2025-10-01"
select select "2025-11-01"
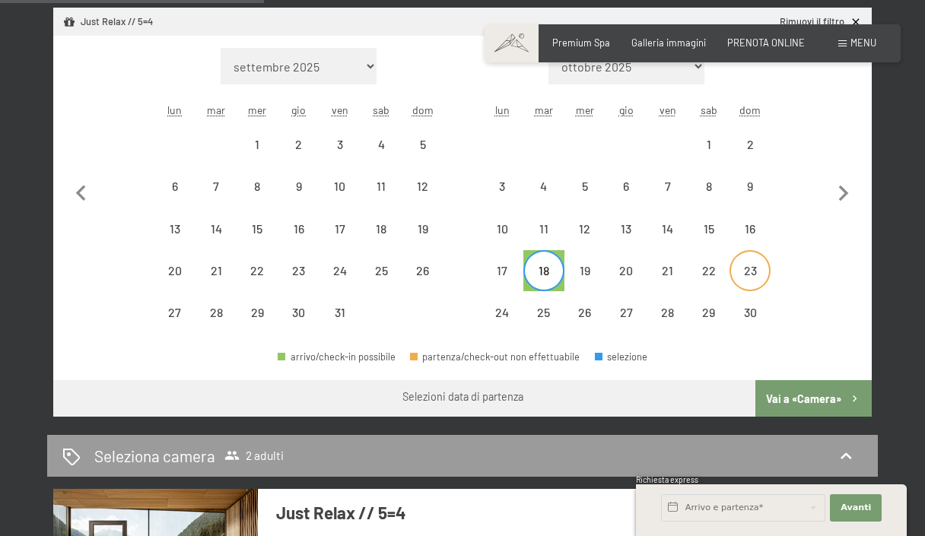
click at [760, 265] on div "23" at bounding box center [750, 284] width 38 height 38
select select "2025-10-01"
select select "2025-11-01"
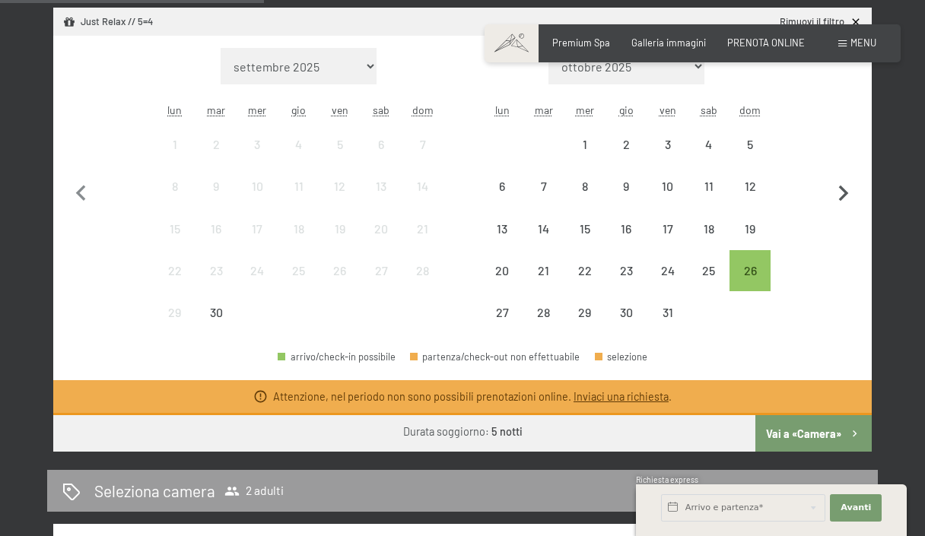
click at [847, 192] on icon "button" at bounding box center [844, 194] width 10 height 16
select select "2025-10-01"
select select "2025-11-01"
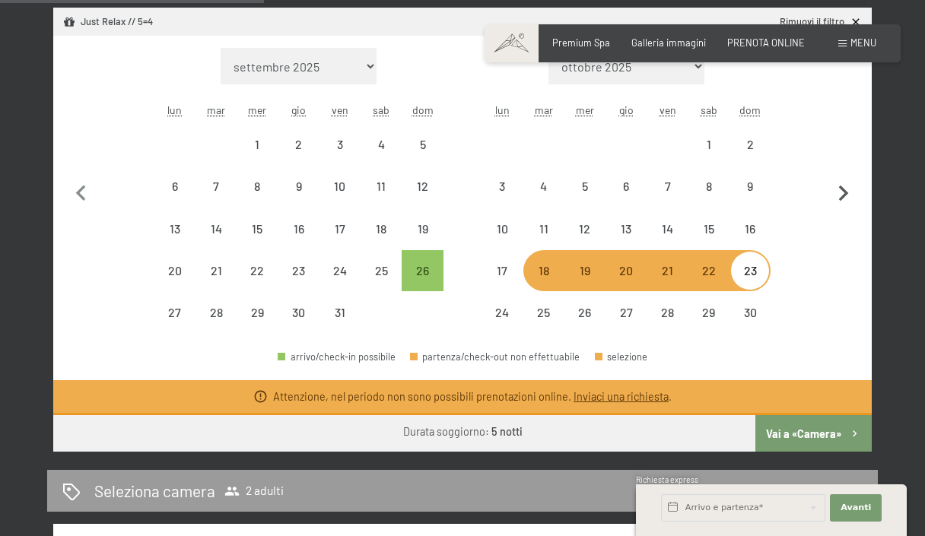
click at [847, 192] on icon "button" at bounding box center [844, 194] width 10 height 16
select select "2025-11-01"
select select "2025-12-01"
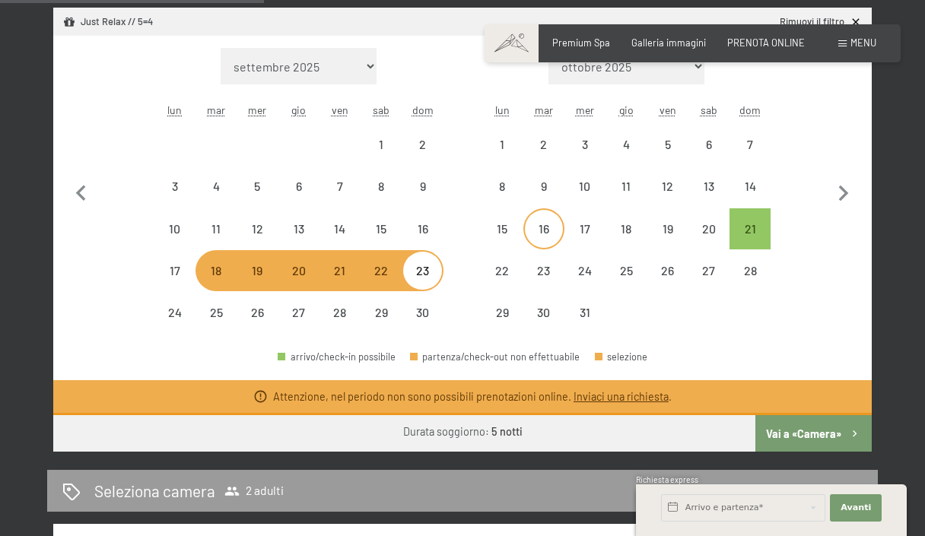
click at [541, 231] on div "16" at bounding box center [544, 242] width 38 height 38
select select "2025-11-01"
select select "2025-12-01"
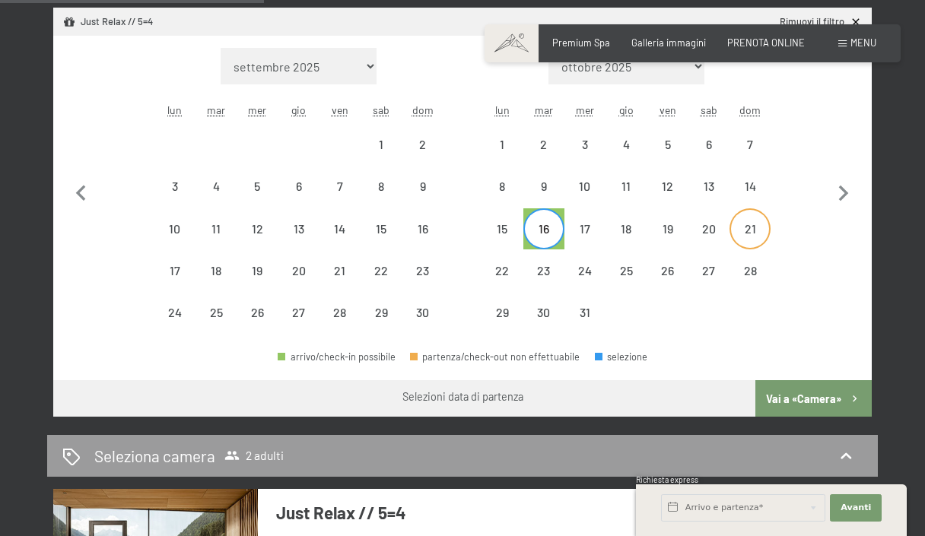
click at [745, 227] on div "21" at bounding box center [750, 242] width 38 height 38
select select "2025-11-01"
select select "2025-12-01"
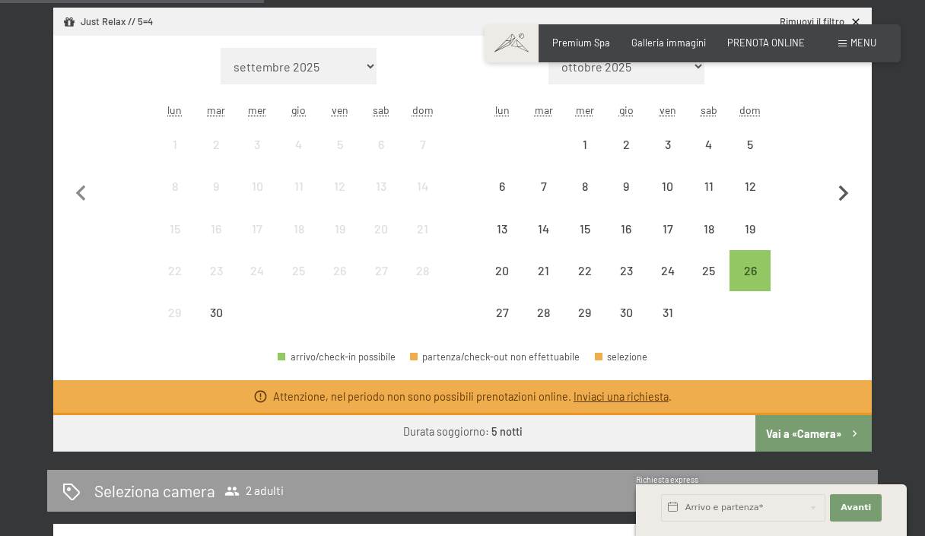
click at [838, 192] on icon "button" at bounding box center [844, 194] width 32 height 32
select select "2025-10-01"
select select "2025-11-01"
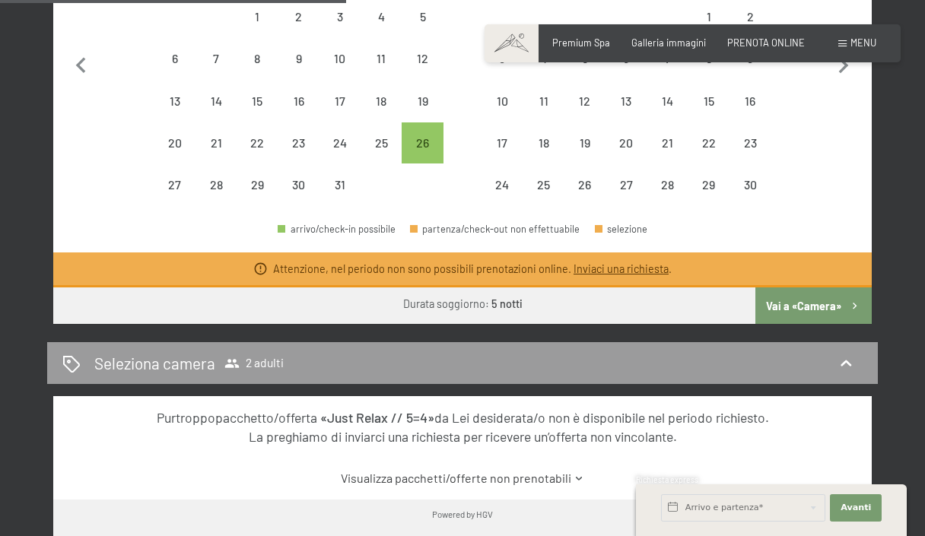
scroll to position [575, 0]
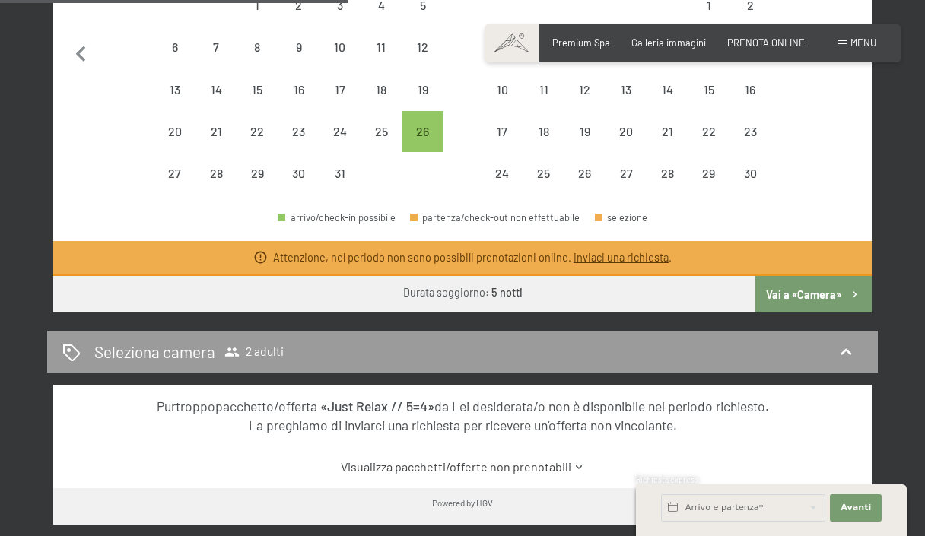
click at [836, 295] on button "Vai a «Camera»" at bounding box center [814, 294] width 116 height 37
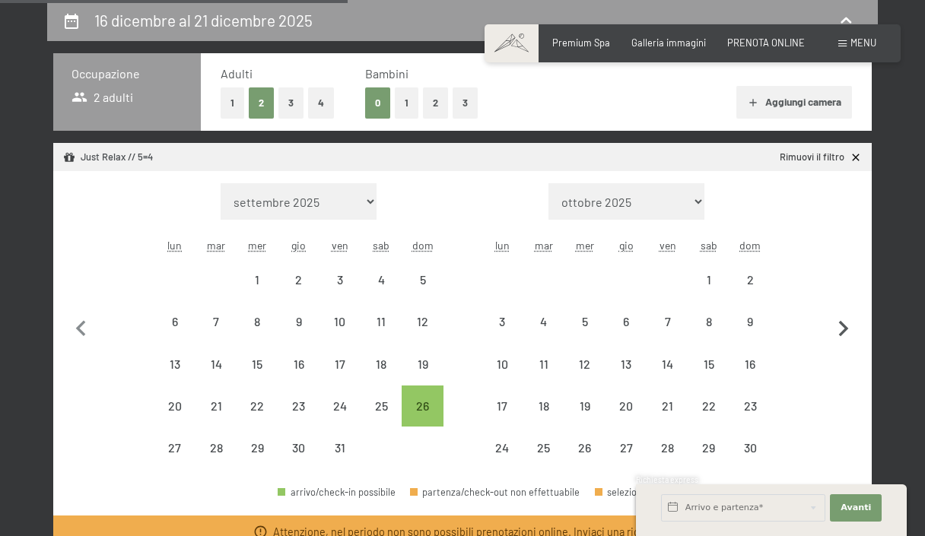
select select "2025-10-01"
select select "2025-11-01"
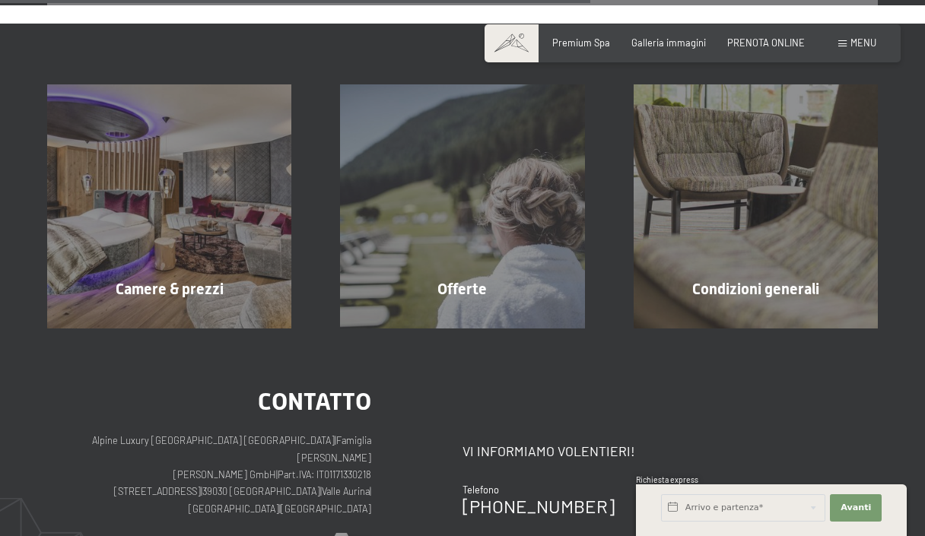
scroll to position [667, 0]
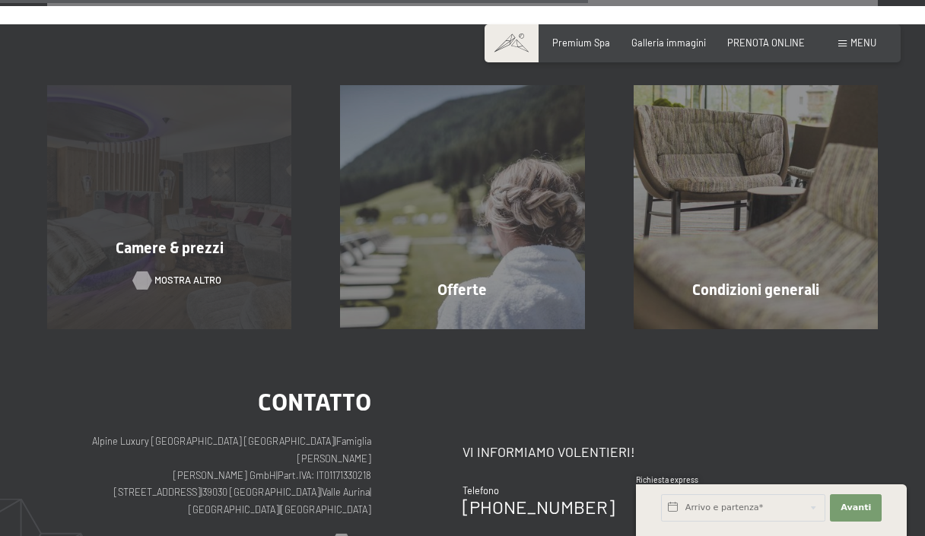
click at [194, 285] on span "mostra altro" at bounding box center [187, 281] width 67 height 14
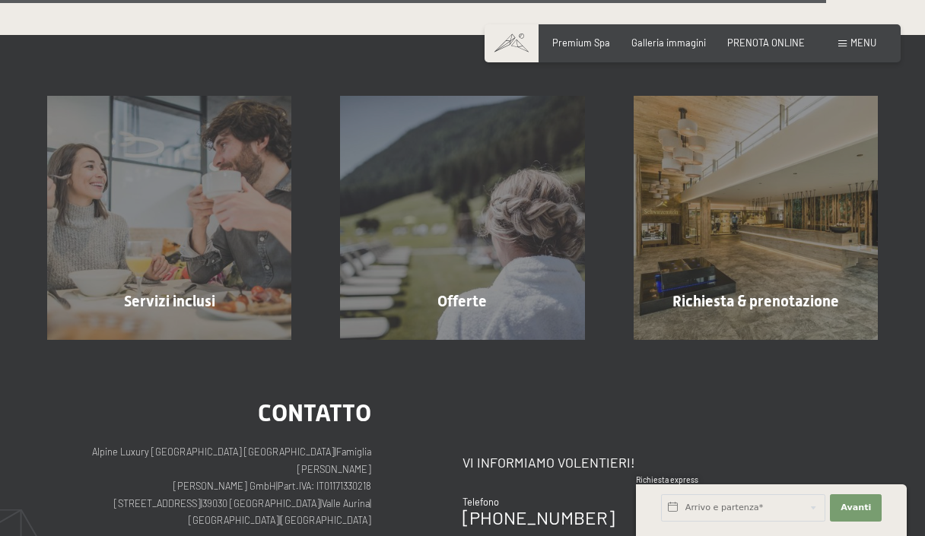
scroll to position [3447, 0]
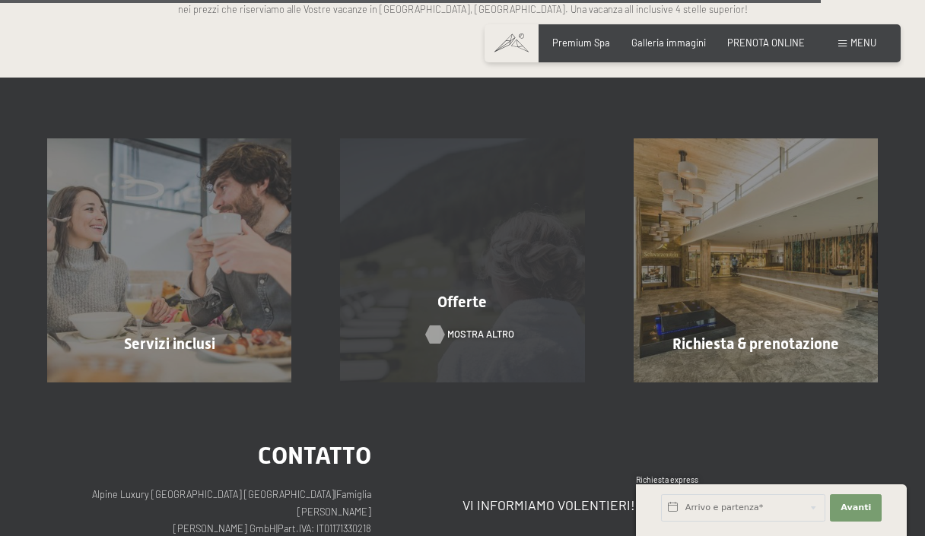
click at [472, 336] on span "mostra altro" at bounding box center [480, 335] width 67 height 14
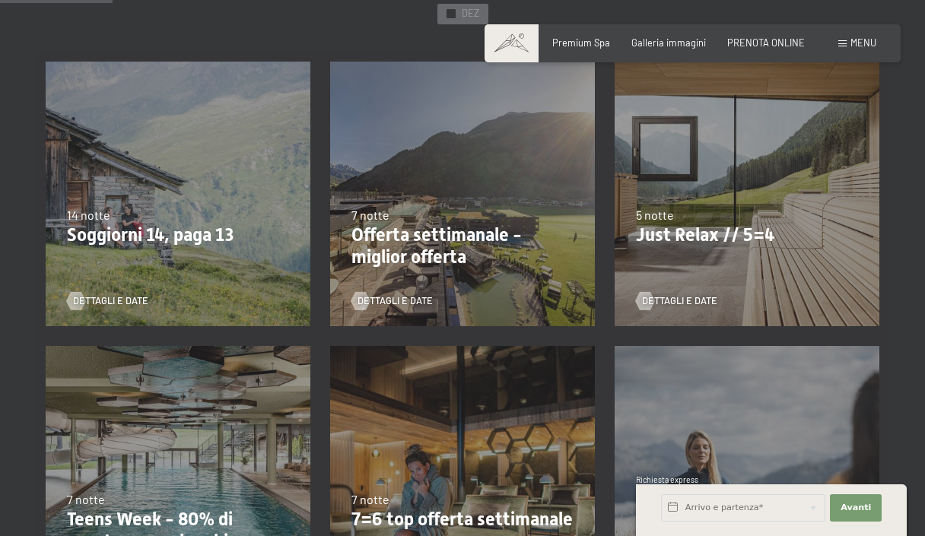
scroll to position [335, 0]
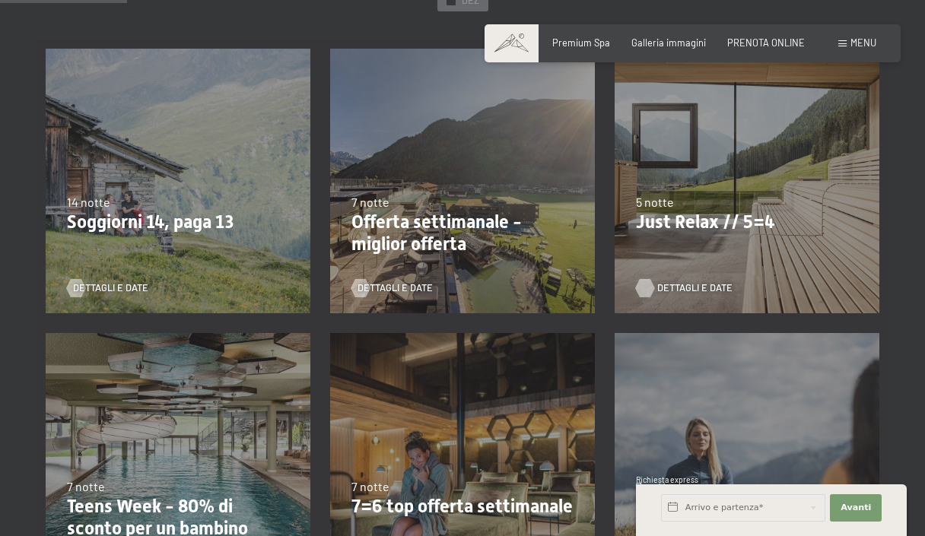
click at [675, 282] on span "Dettagli e Date" at bounding box center [694, 289] width 75 height 14
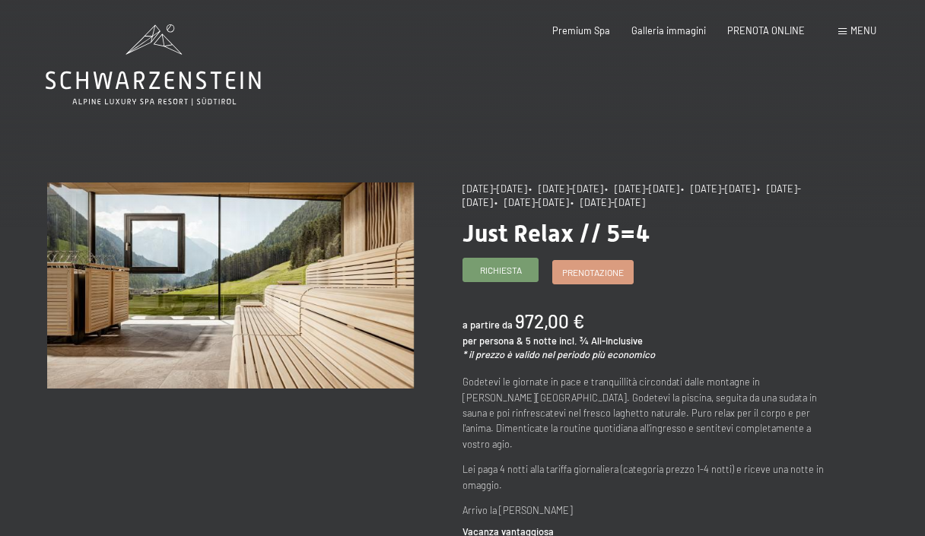
click at [494, 277] on span "Richiesta" at bounding box center [501, 270] width 42 height 13
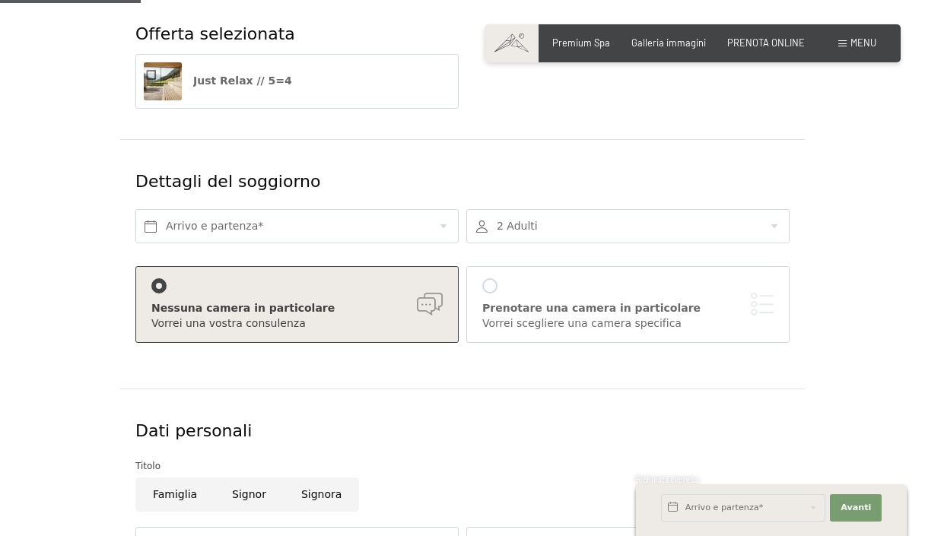
scroll to position [215, 0]
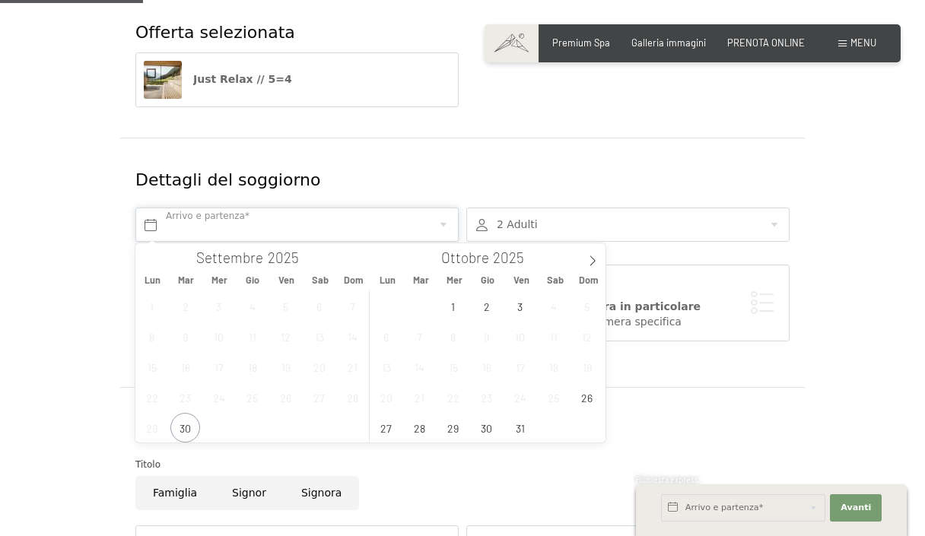
click at [418, 223] on input "text" at bounding box center [296, 225] width 323 height 34
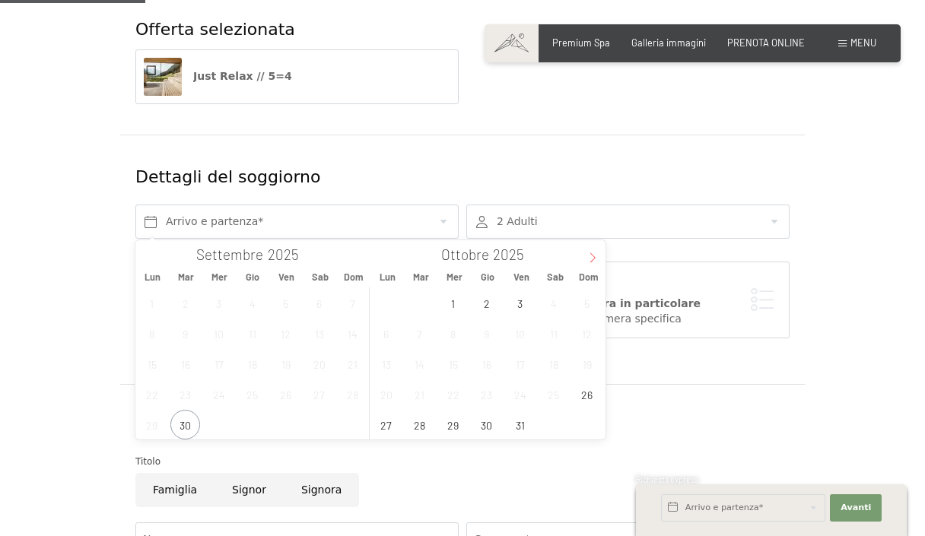
click at [594, 258] on icon at bounding box center [592, 258] width 11 height 11
click at [594, 259] on icon at bounding box center [592, 257] width 11 height 11
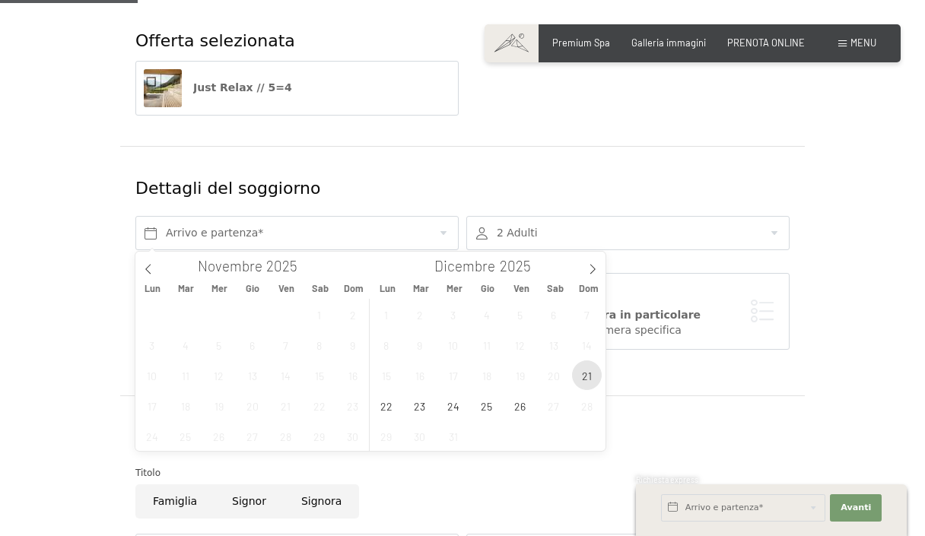
scroll to position [210, 0]
click at [588, 372] on span "21" at bounding box center [587, 374] width 30 height 30
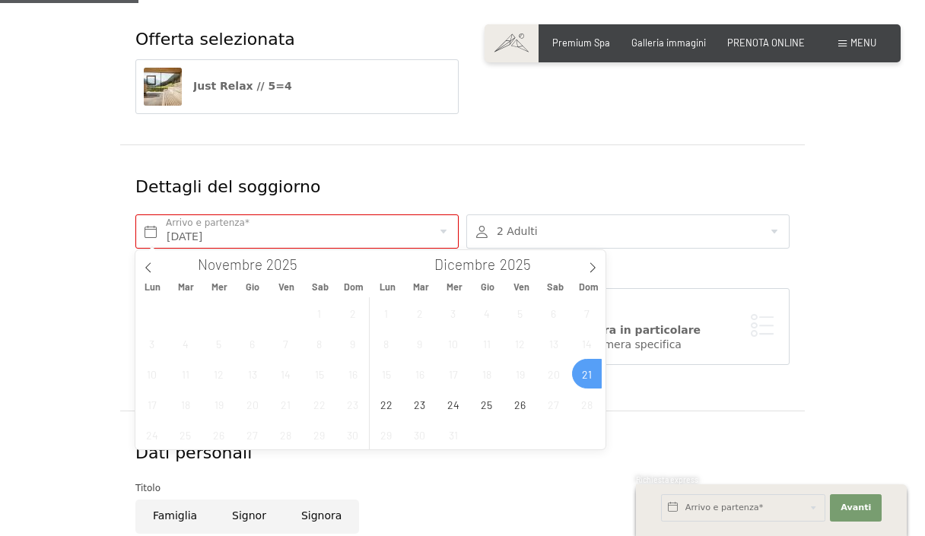
scroll to position [211, 0]
click at [520, 402] on span "26" at bounding box center [520, 405] width 30 height 30
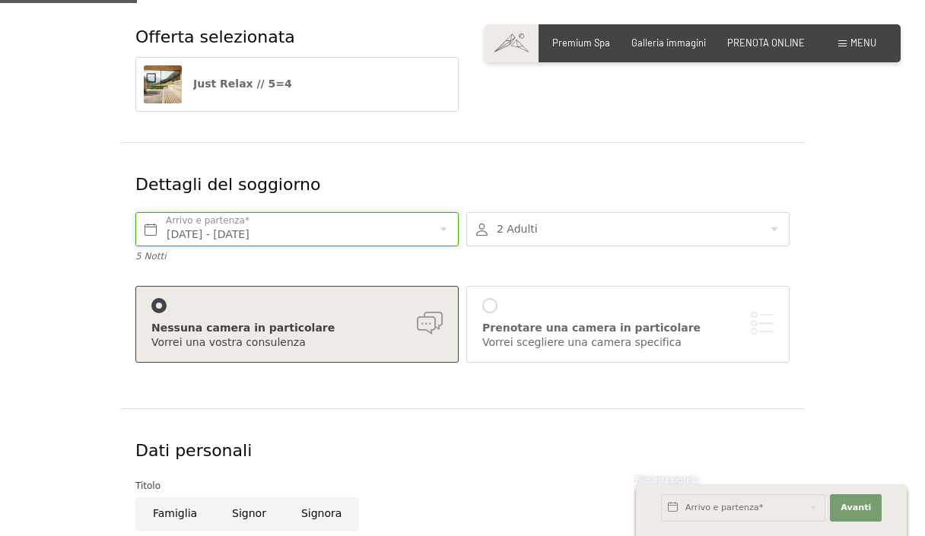
scroll to position [208, 0]
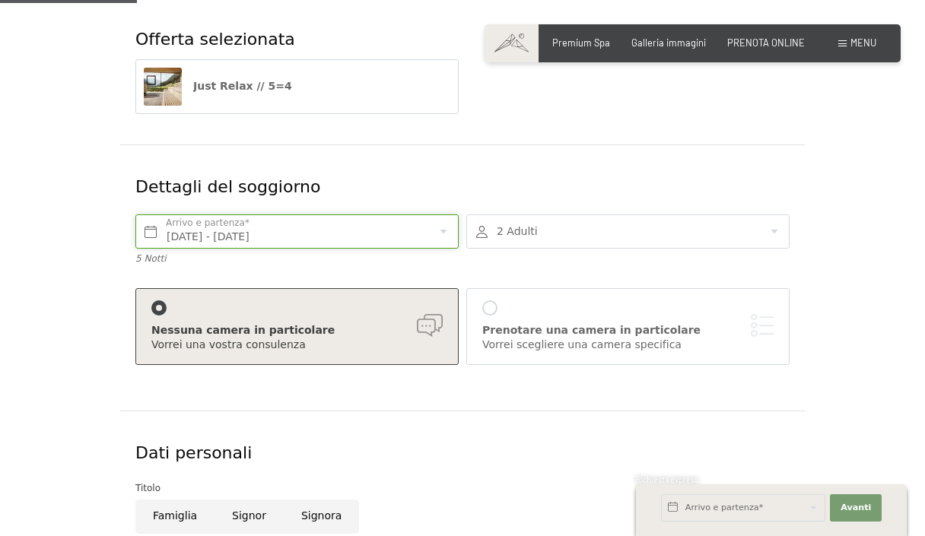
click at [444, 230] on input "[DATE] - [DATE]" at bounding box center [296, 232] width 323 height 34
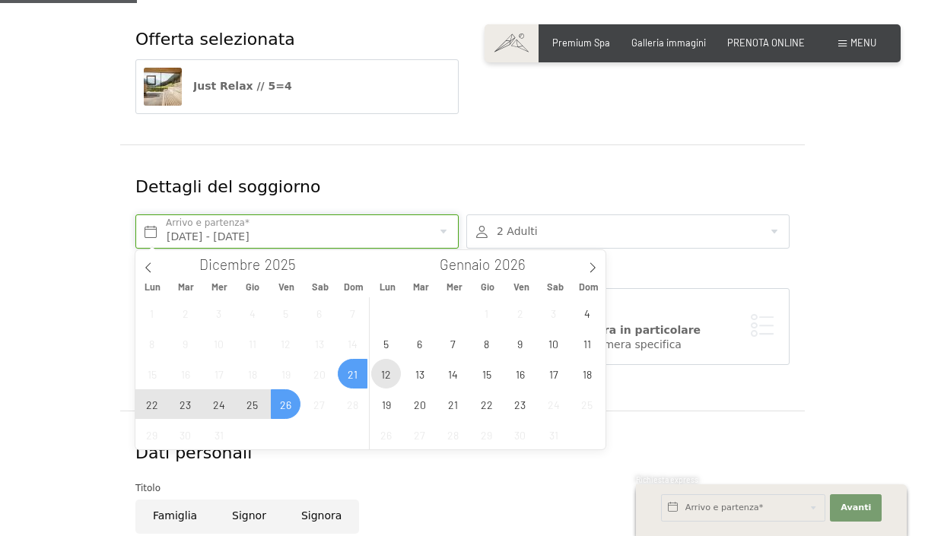
scroll to position [207, 0]
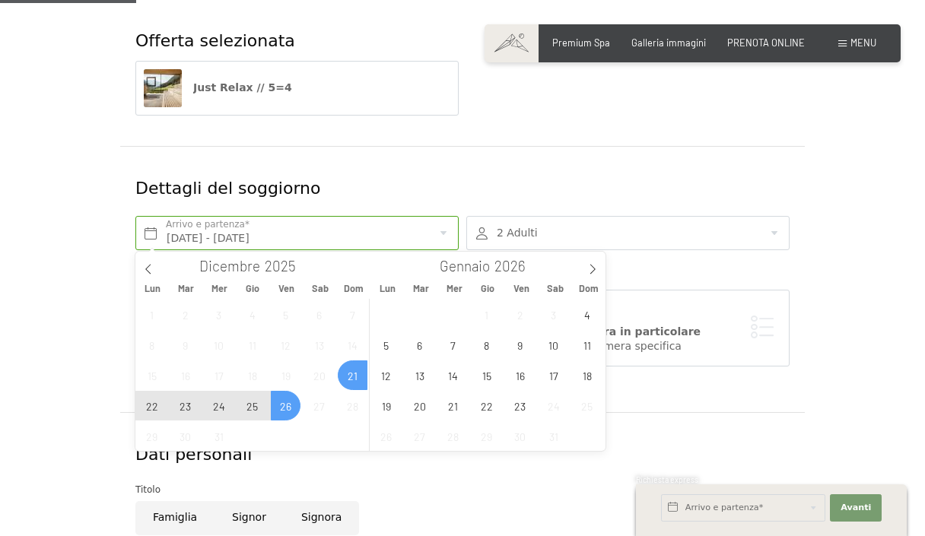
click at [250, 404] on span "25" at bounding box center [252, 406] width 30 height 30
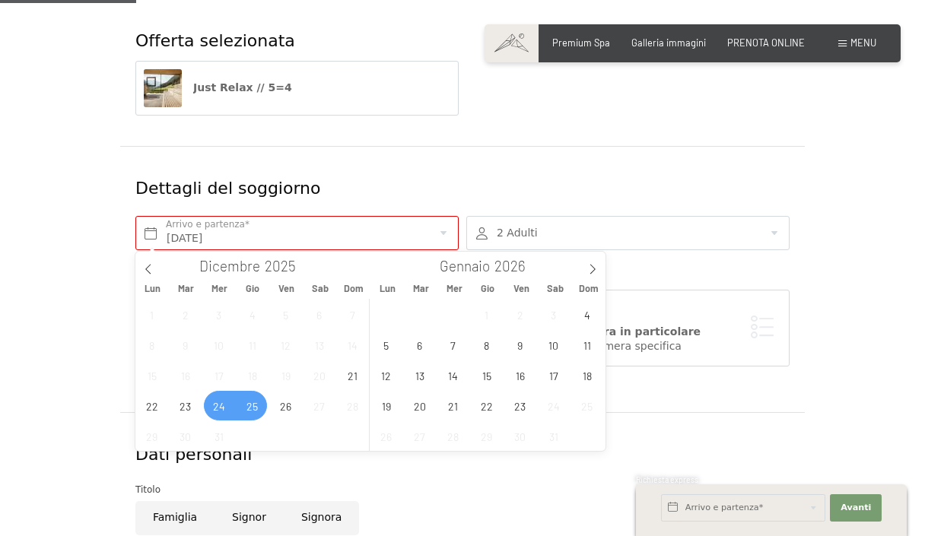
click at [221, 406] on span "24" at bounding box center [219, 406] width 30 height 30
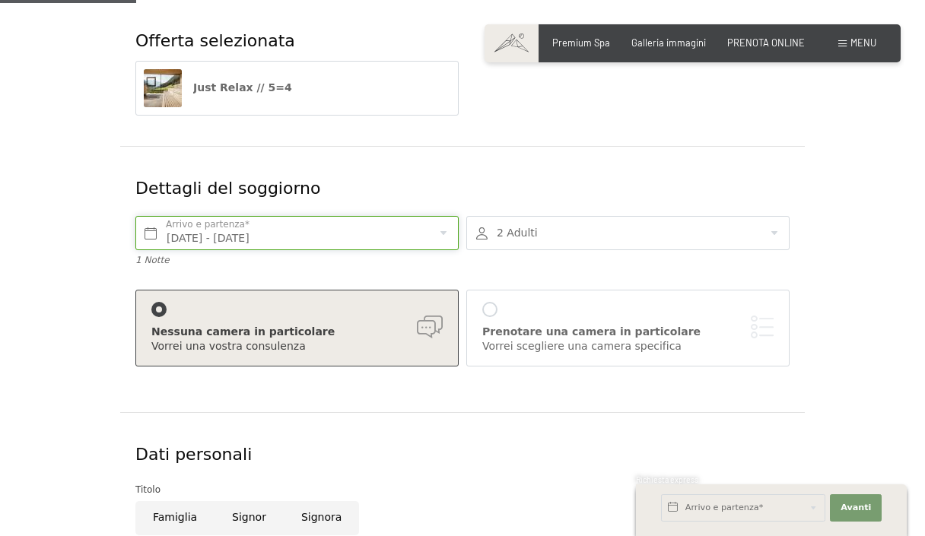
scroll to position [205, 0]
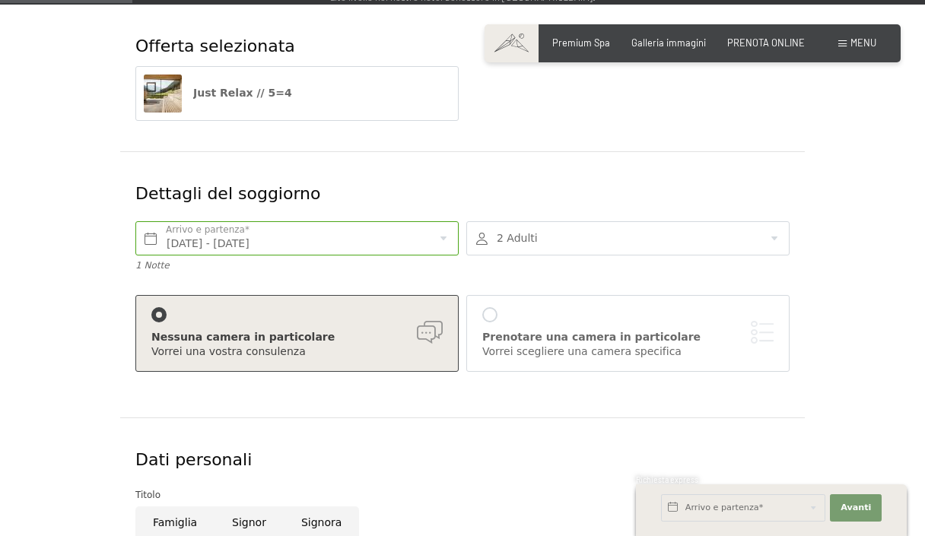
click at [438, 324] on div "Nessuna camera in particolare Vorrei una vostra consulenza" at bounding box center [296, 333] width 291 height 52
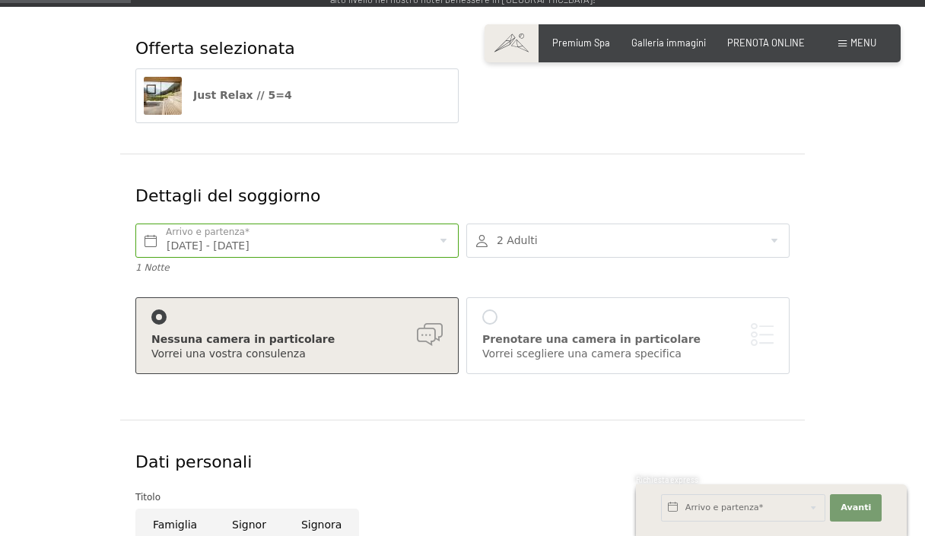
scroll to position [197, 0]
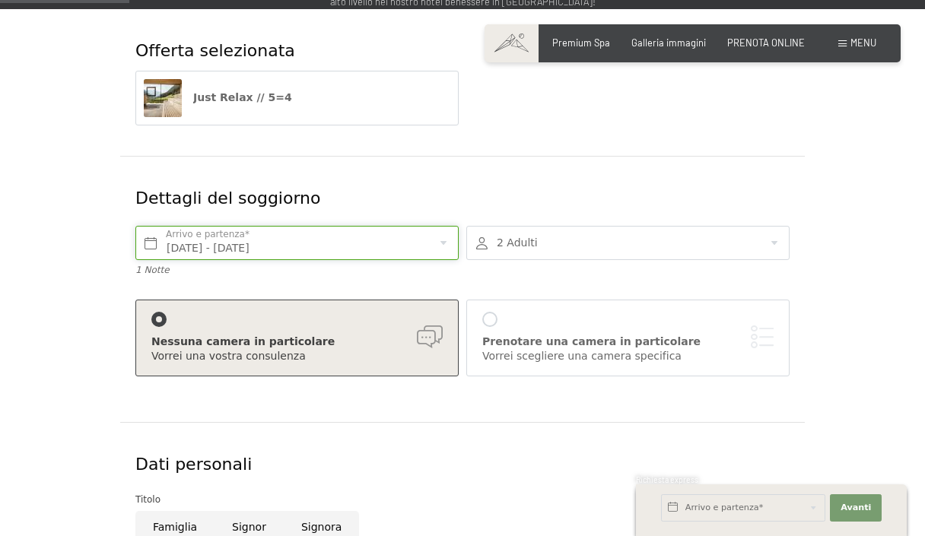
click at [393, 244] on input "[DATE] - [DATE]" at bounding box center [296, 243] width 323 height 34
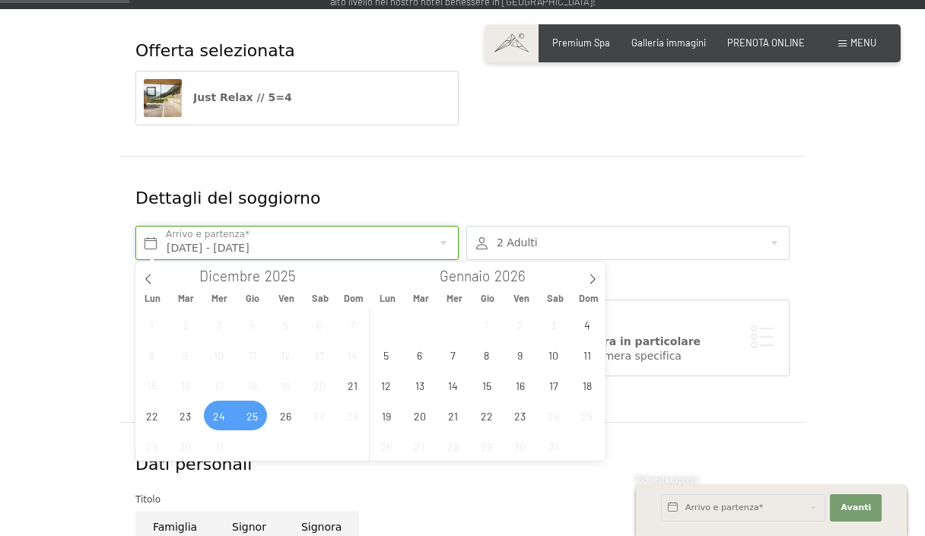
scroll to position [196, 0]
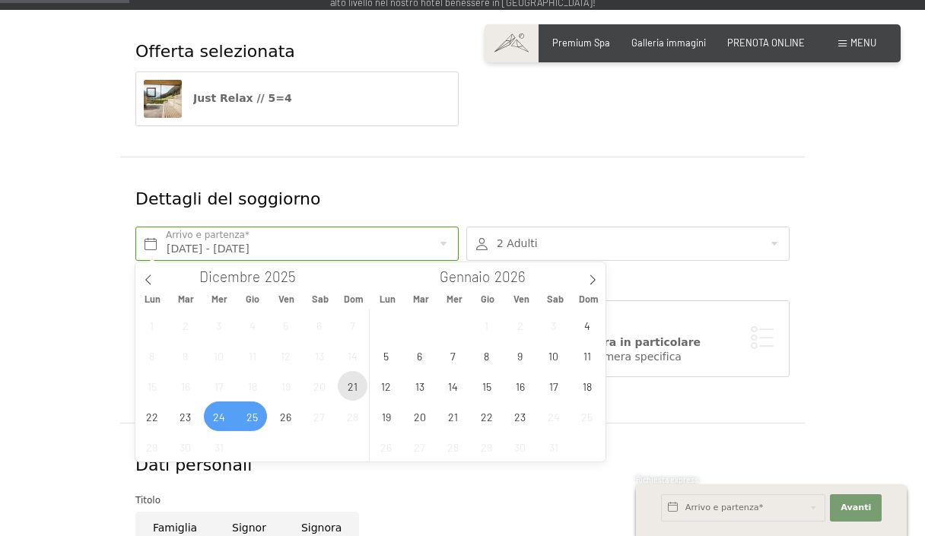
click at [357, 387] on span "21" at bounding box center [353, 386] width 30 height 30
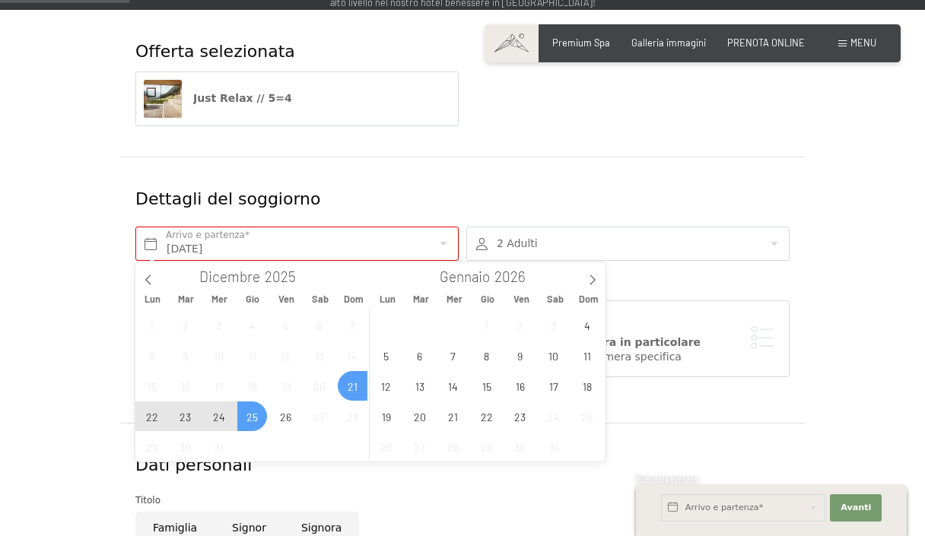
click at [257, 415] on span "25" at bounding box center [252, 417] width 30 height 30
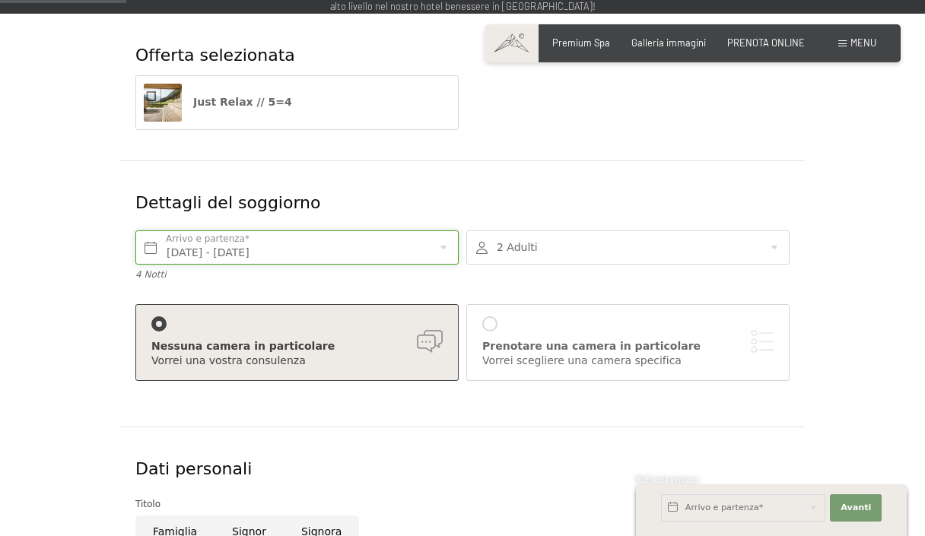
scroll to position [189, 0]
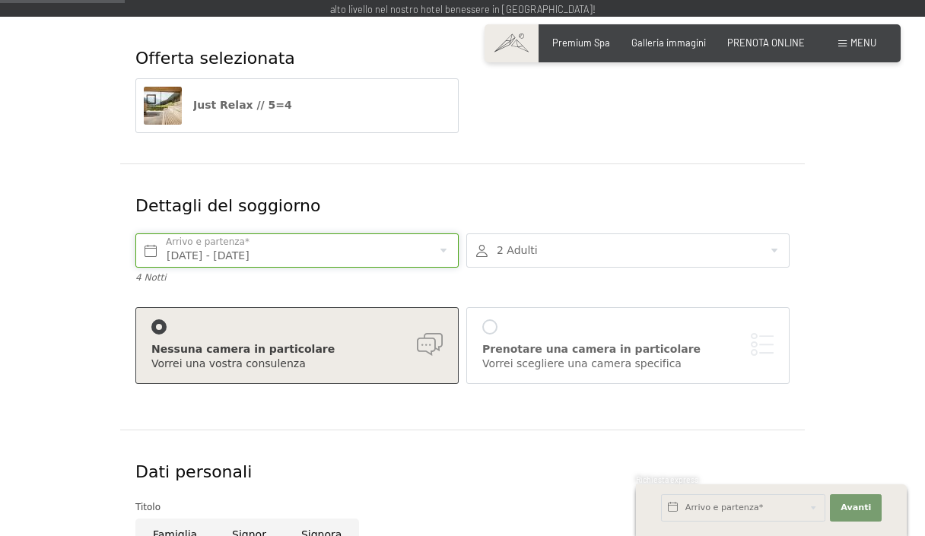
click at [425, 243] on input "[DATE] - [DATE]" at bounding box center [296, 251] width 323 height 34
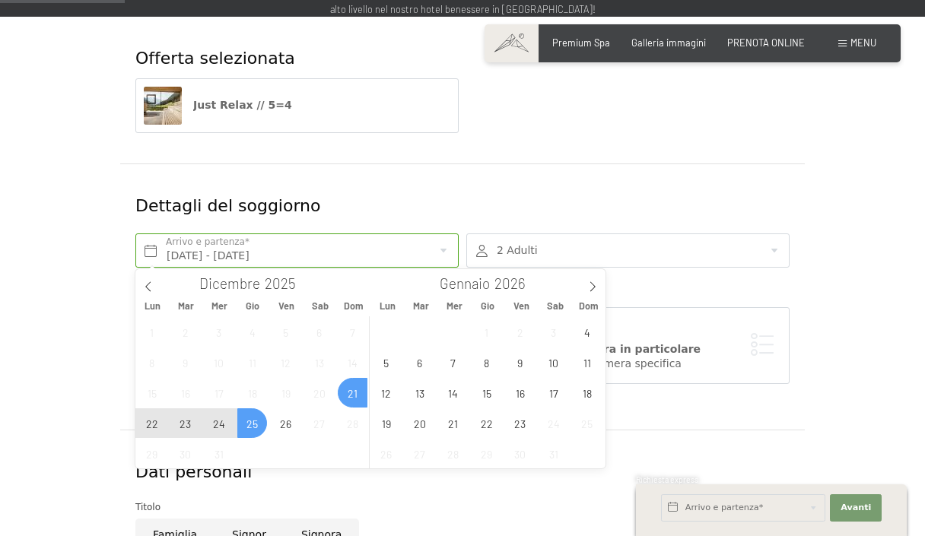
click at [351, 393] on span "21" at bounding box center [353, 393] width 30 height 30
click at [282, 422] on span "26" at bounding box center [286, 424] width 30 height 30
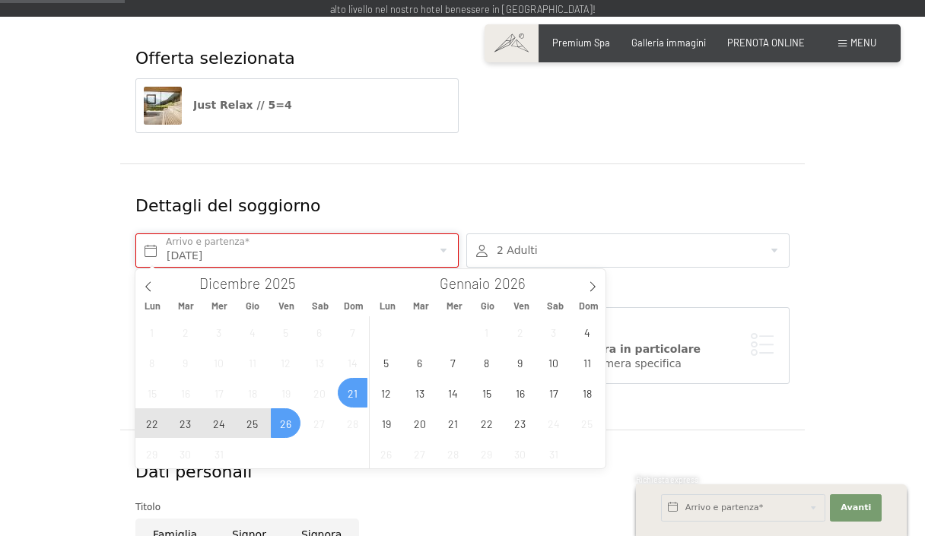
type input "[DATE] - [DATE]"
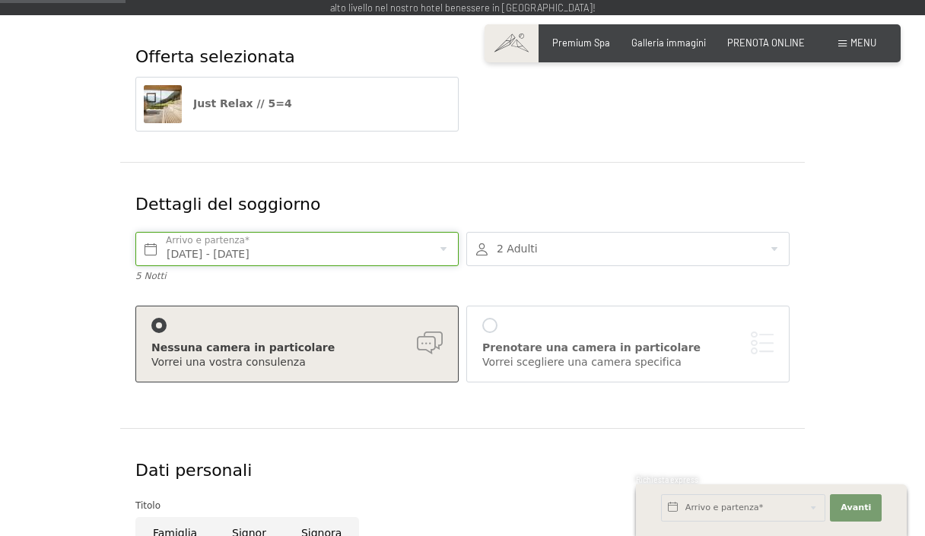
scroll to position [192, 0]
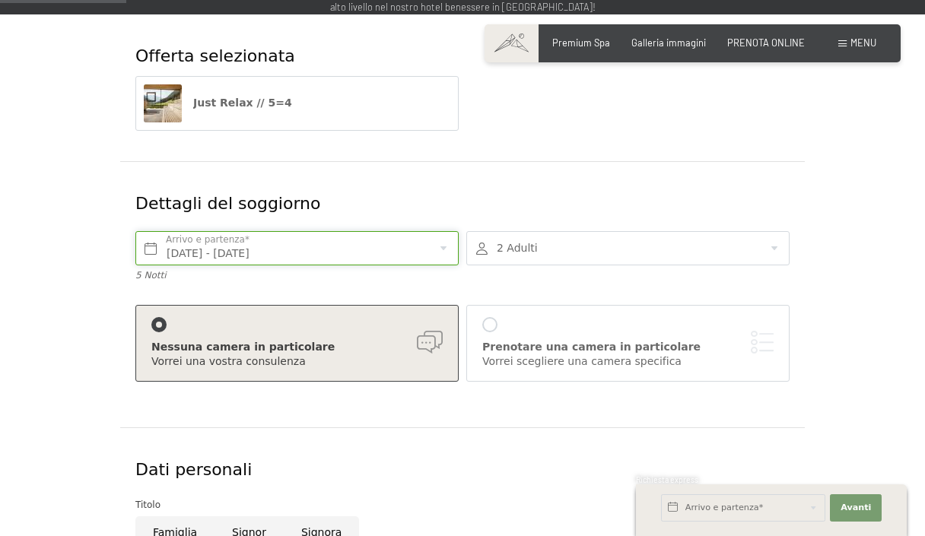
click at [440, 252] on input "[DATE] - [DATE]" at bounding box center [296, 248] width 323 height 34
